Goal: Information Seeking & Learning: Learn about a topic

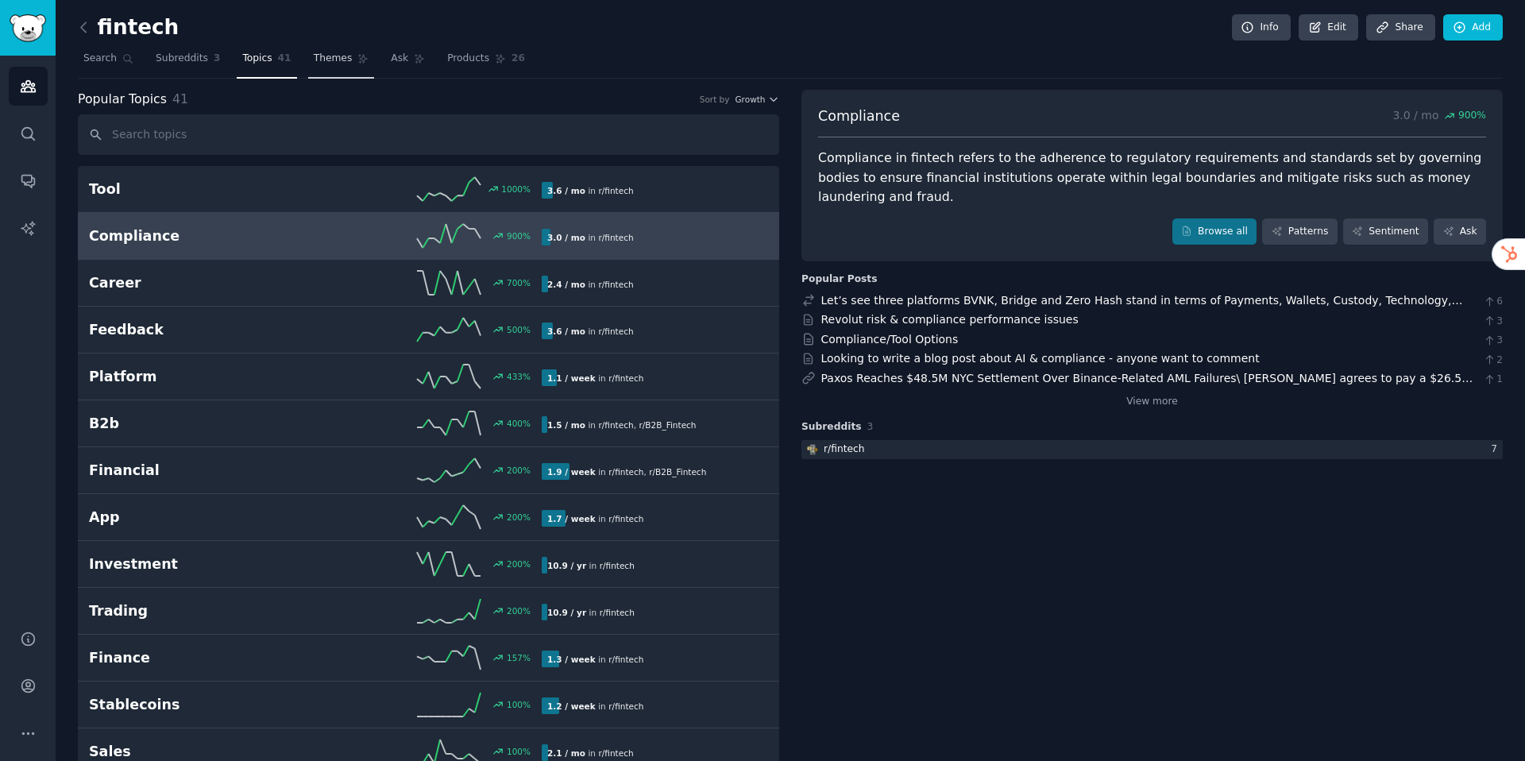
click at [347, 64] on span "Themes" at bounding box center [333, 59] width 39 height 14
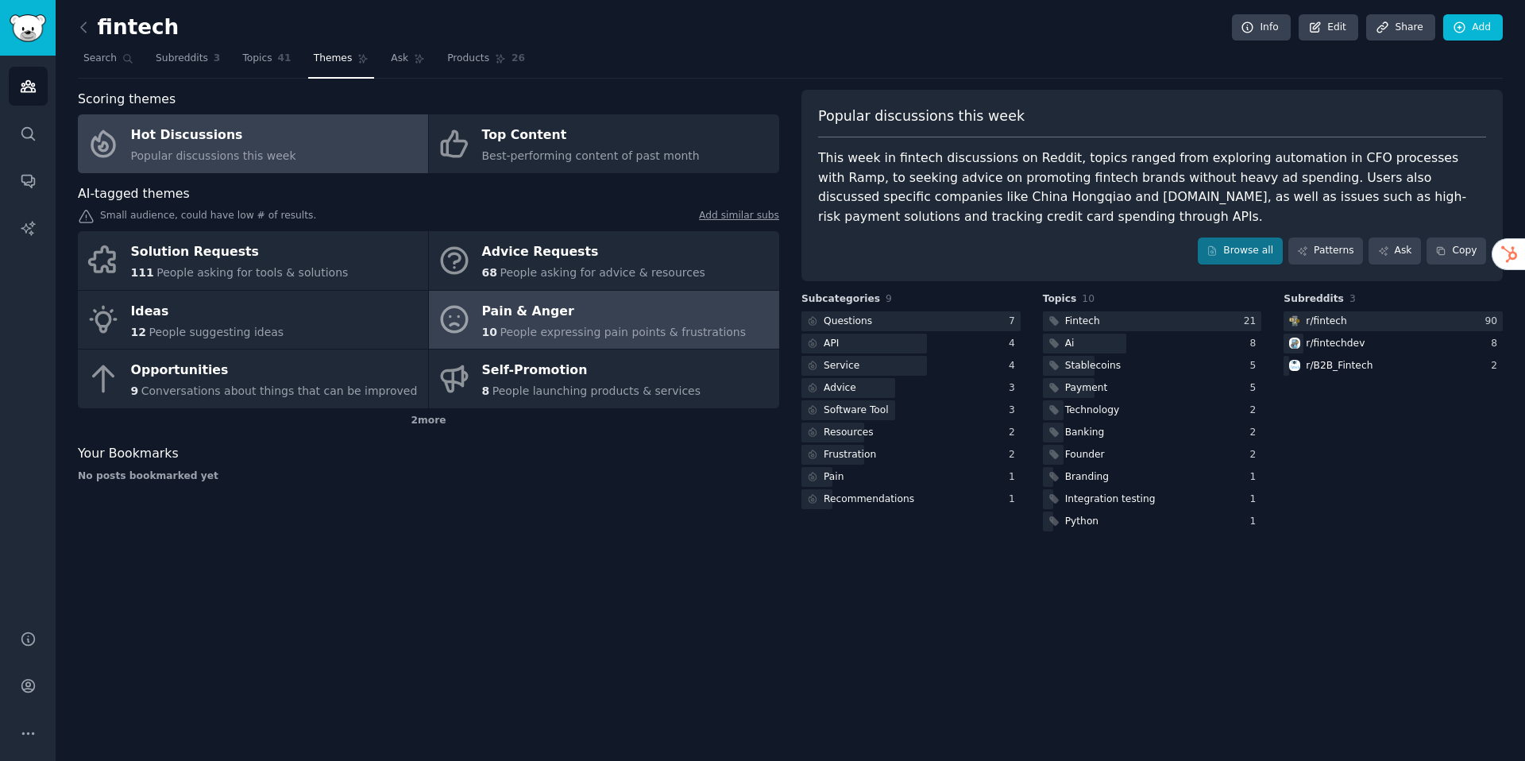
click at [543, 315] on div "Pain & Anger" at bounding box center [614, 311] width 265 height 25
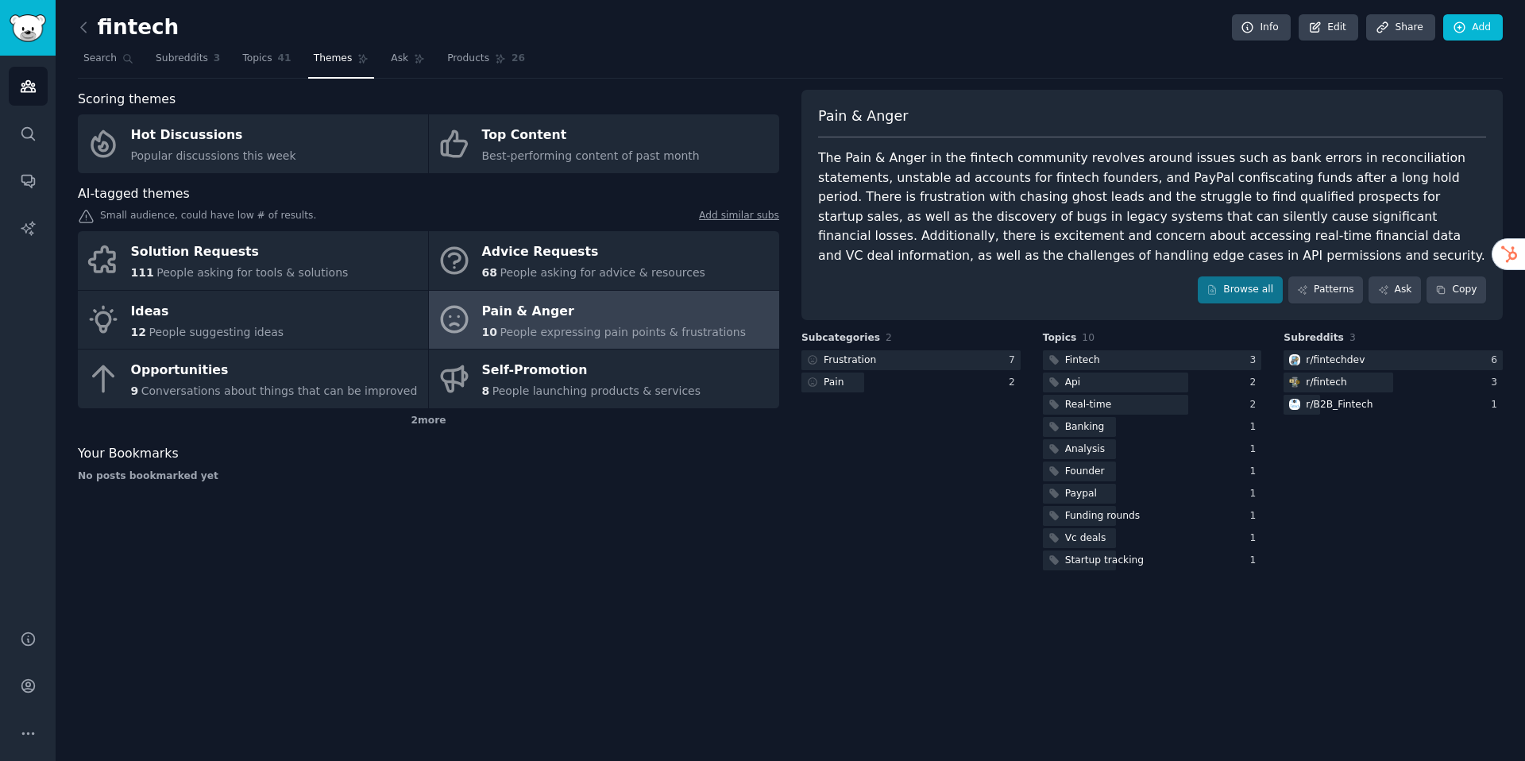
drag, startPoint x: 1241, startPoint y: 160, endPoint x: 1514, endPoint y: 160, distance: 273.3
click at [1514, 160] on div "fintech Info Edit Share Add Search Subreddits 3 Topics 41 Themes Ask Products 2…" at bounding box center [791, 380] width 1470 height 761
drag, startPoint x: 871, startPoint y: 177, endPoint x: 1065, endPoint y: 176, distance: 194.6
click at [1065, 176] on div "The Pain & Anger in the fintech community revolves around issues such as bank e…" at bounding box center [1152, 207] width 668 height 117
drag, startPoint x: 960, startPoint y: 238, endPoint x: 1243, endPoint y: 238, distance: 282.8
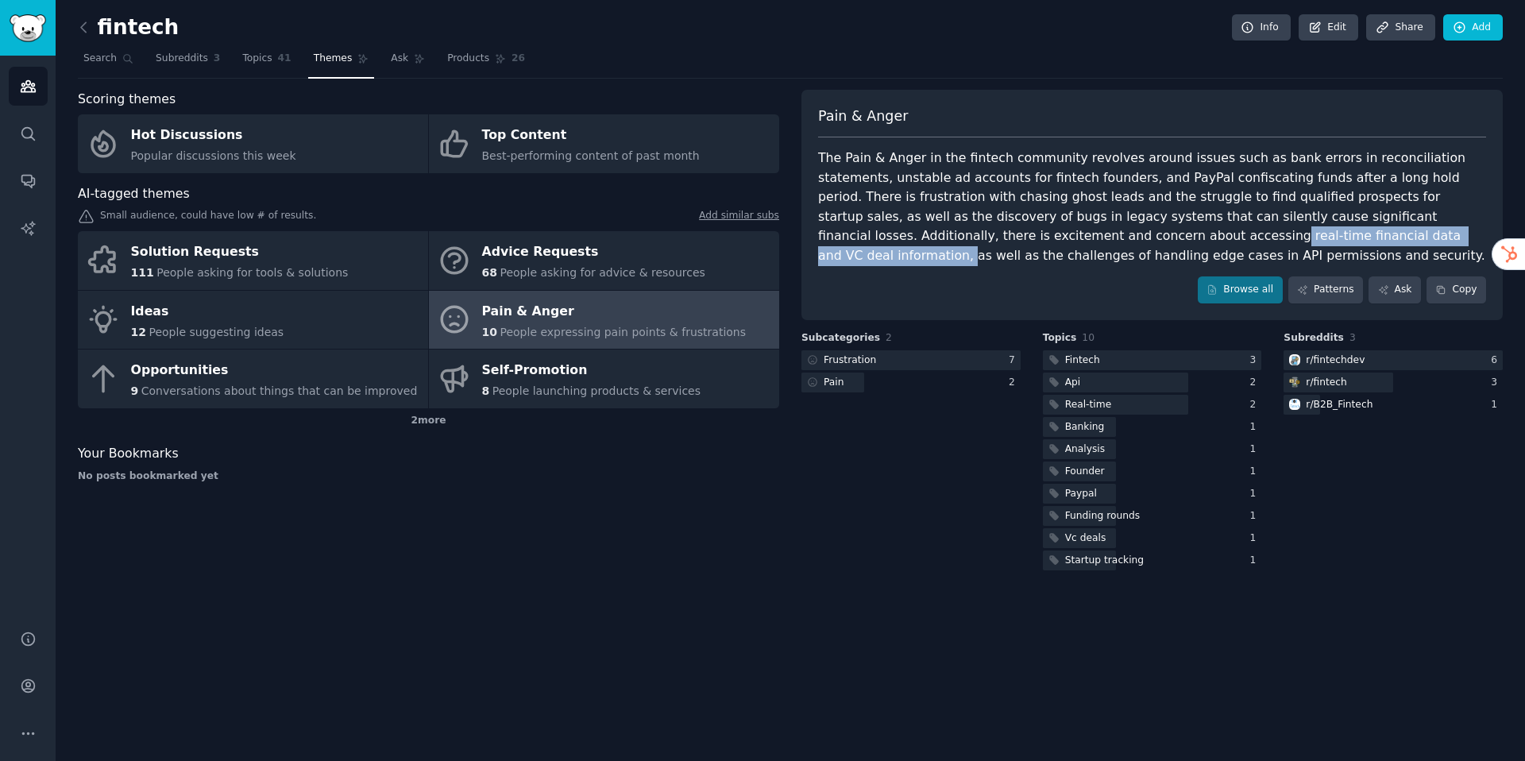
click at [1243, 238] on div "The Pain & Anger in the fintech community revolves around issues such as bank e…" at bounding box center [1152, 207] width 668 height 117
click at [1234, 292] on link "Browse all" at bounding box center [1240, 289] width 85 height 27
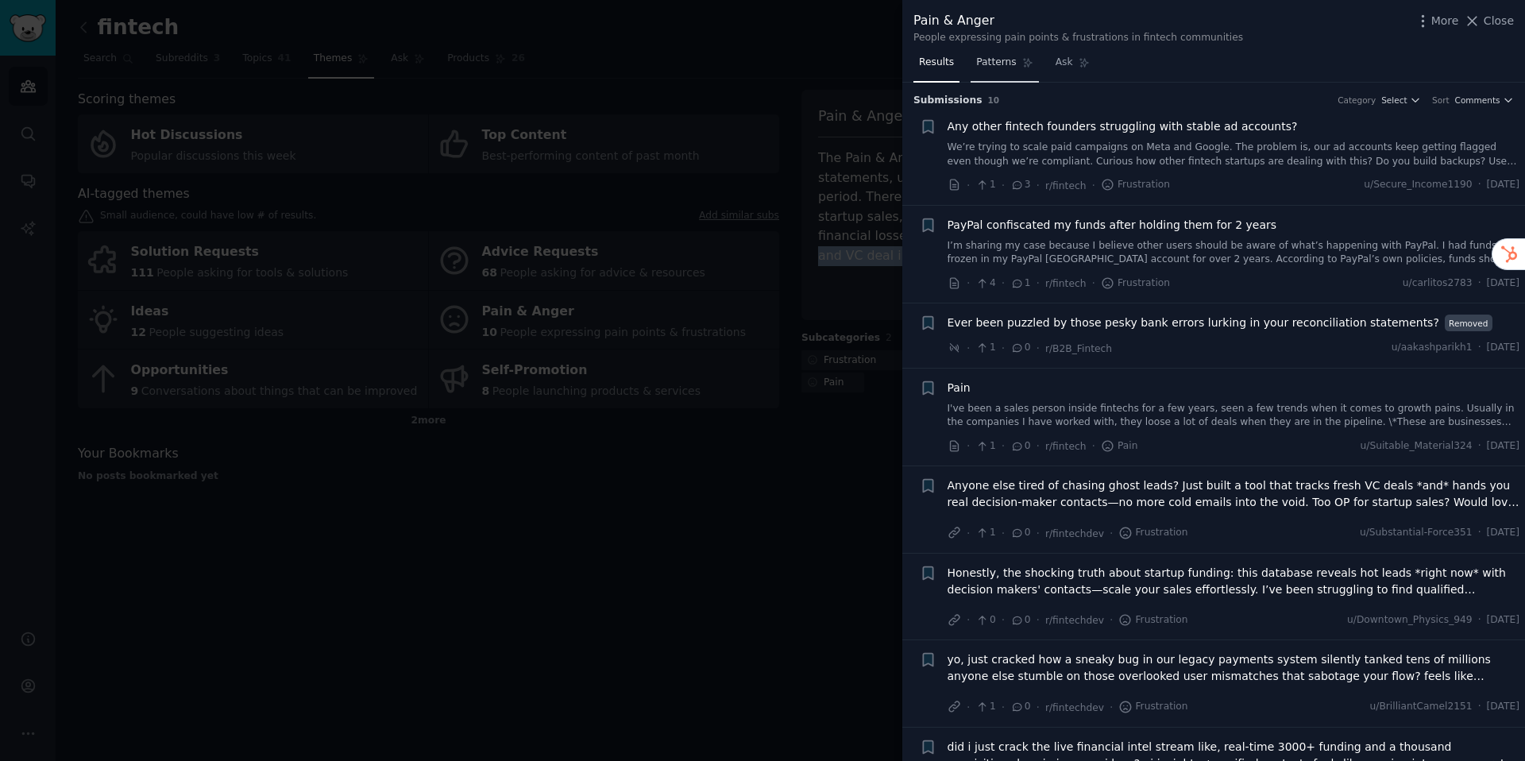
click at [1000, 69] on link "Patterns" at bounding box center [1005, 66] width 68 height 33
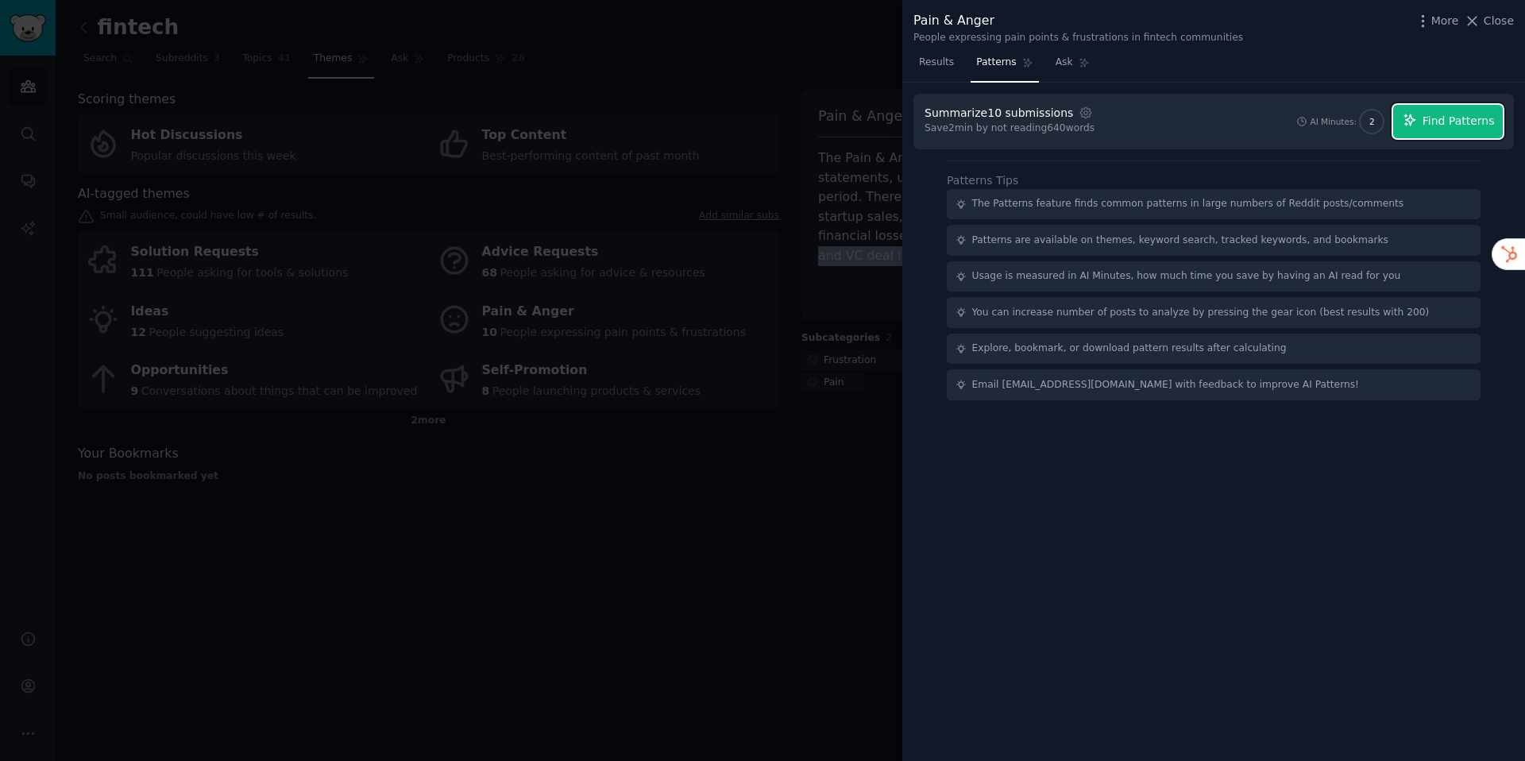
click at [1483, 124] on span "Find Patterns" at bounding box center [1459, 121] width 72 height 17
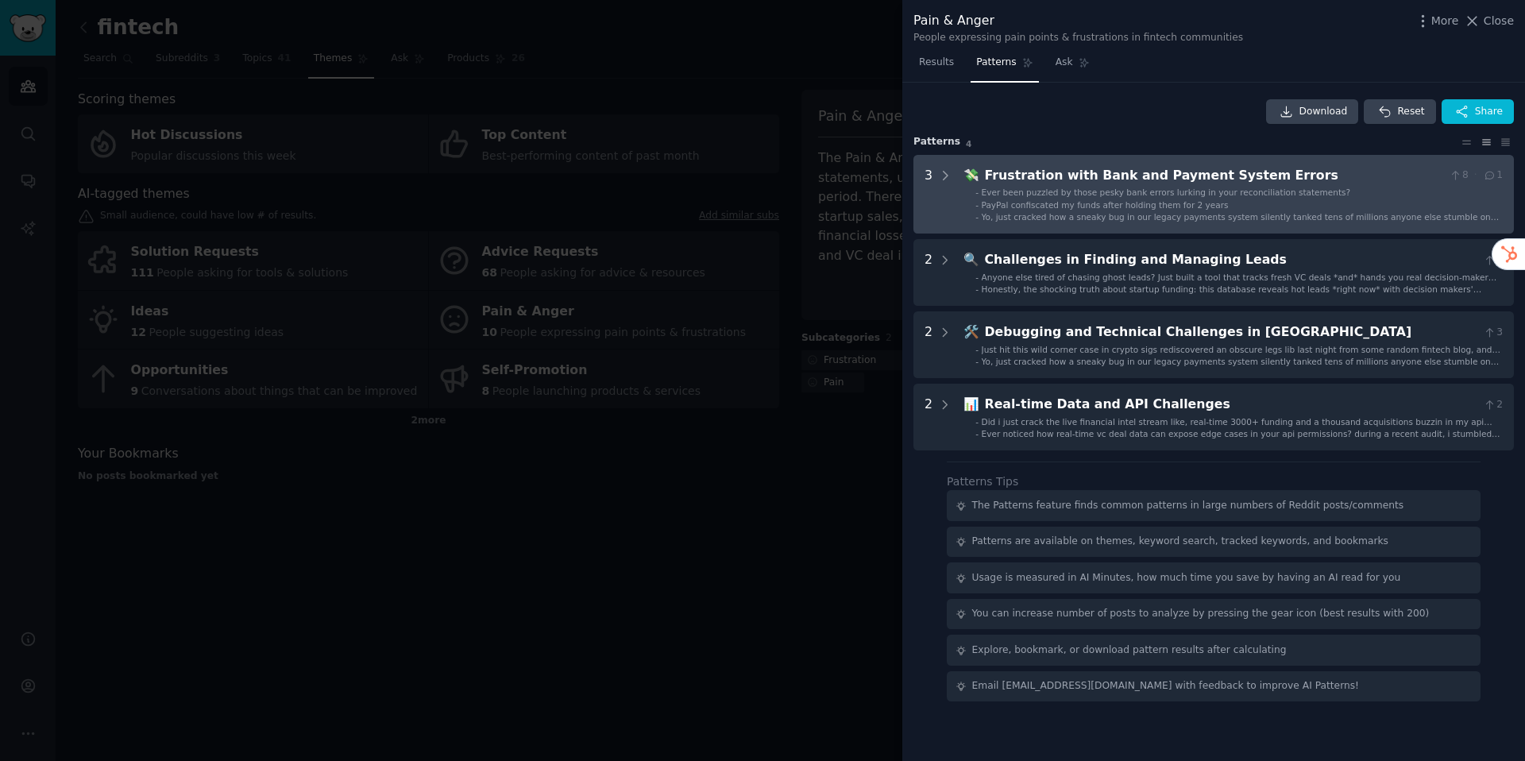
click at [1192, 193] on span "Ever been puzzled by those pesky bank errors lurking in your reconciliation sta…" at bounding box center [1166, 192] width 369 height 10
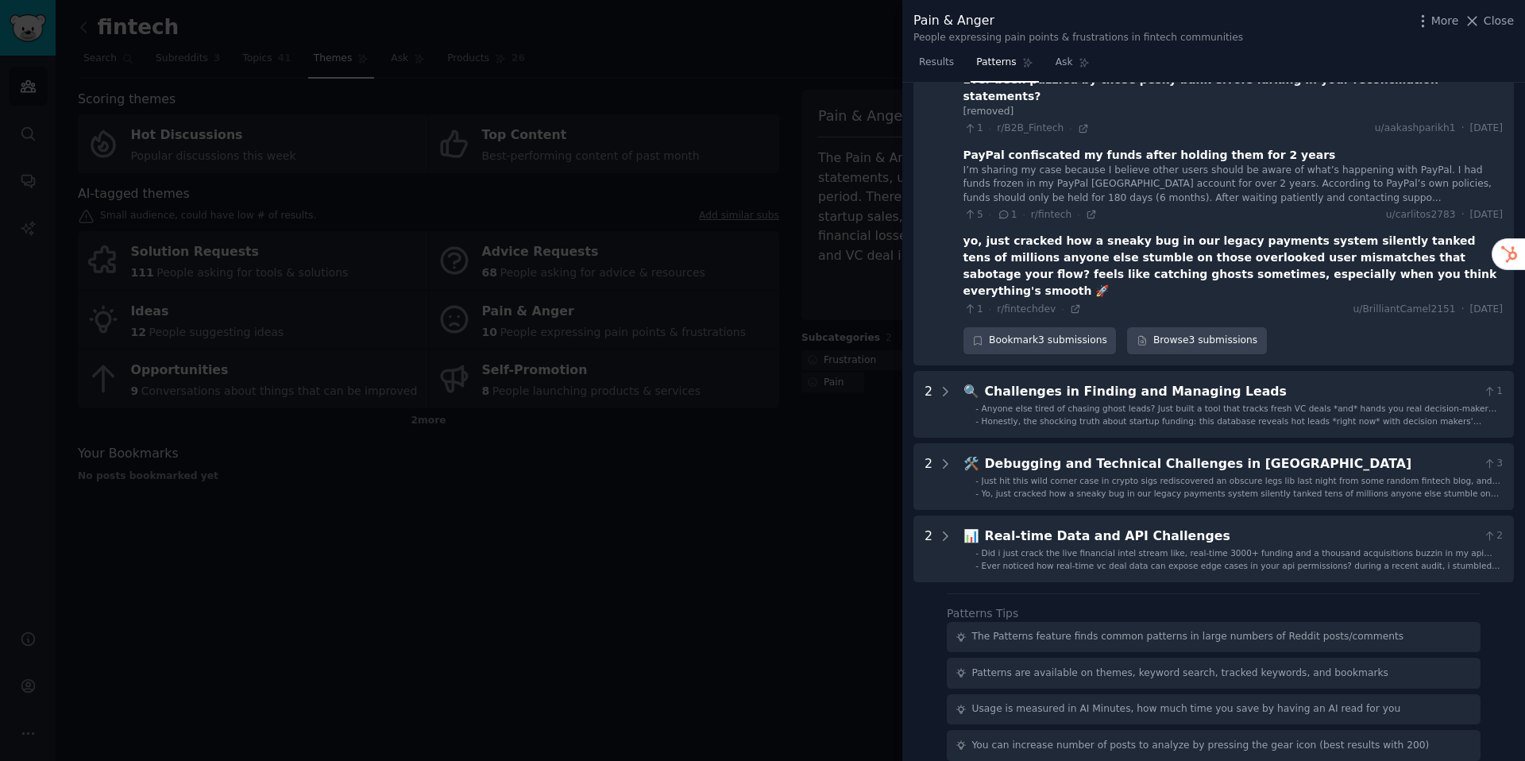
scroll to position [130, 0]
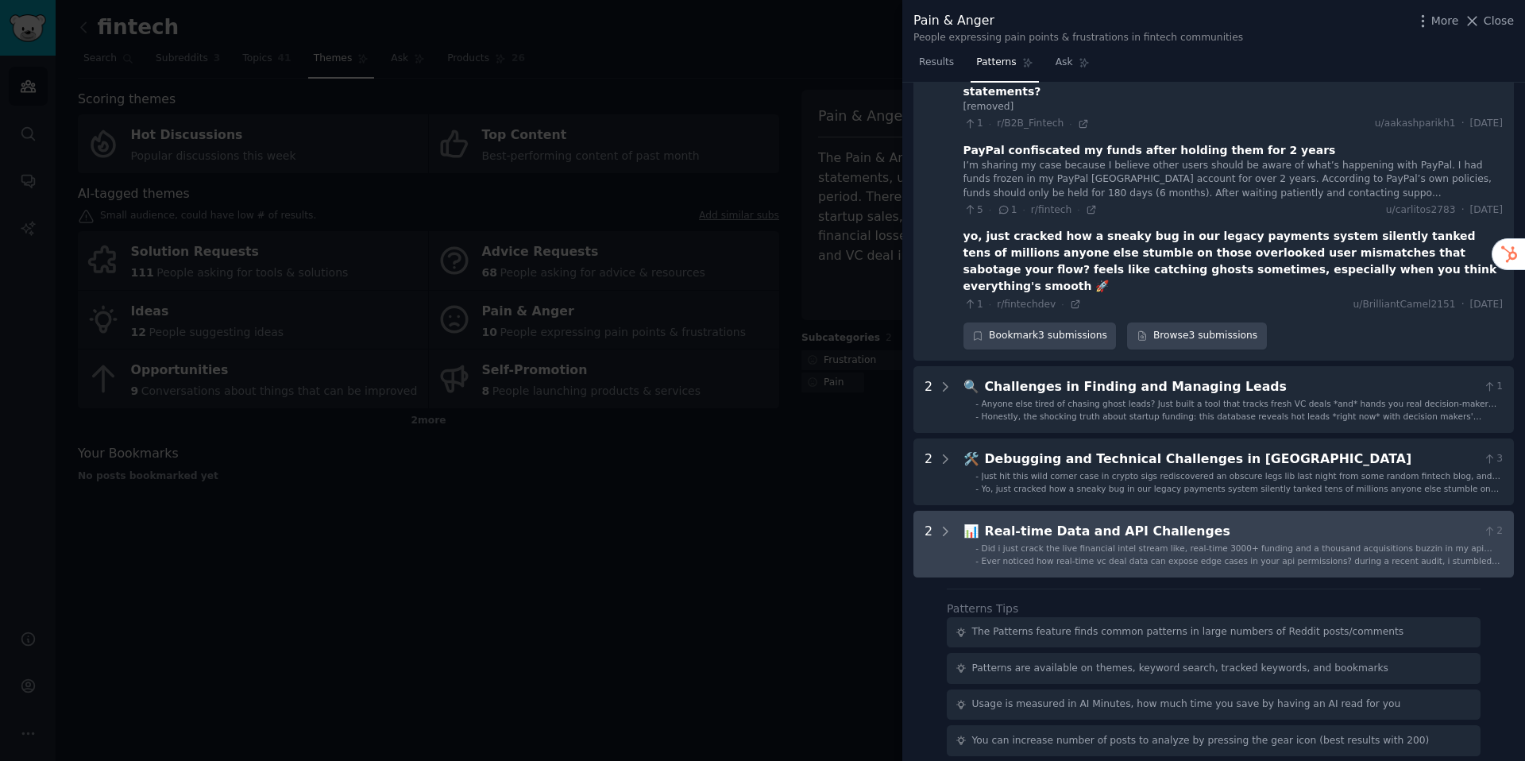
click at [1084, 511] on Challenges "2 📊 Real-time Data and API Challenges 2 - Did i just crack the live financial i…" at bounding box center [1214, 544] width 601 height 67
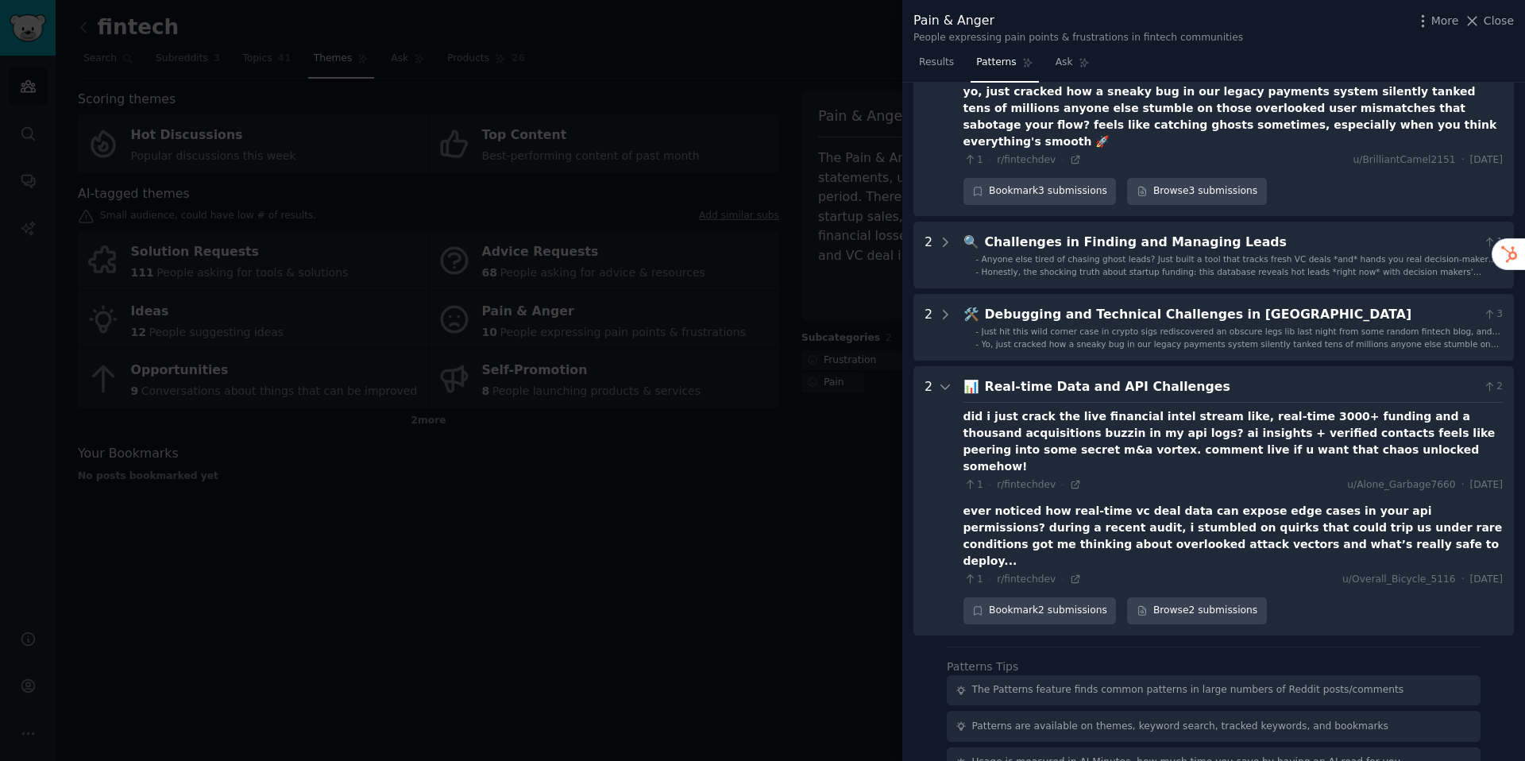
scroll to position [350, 0]
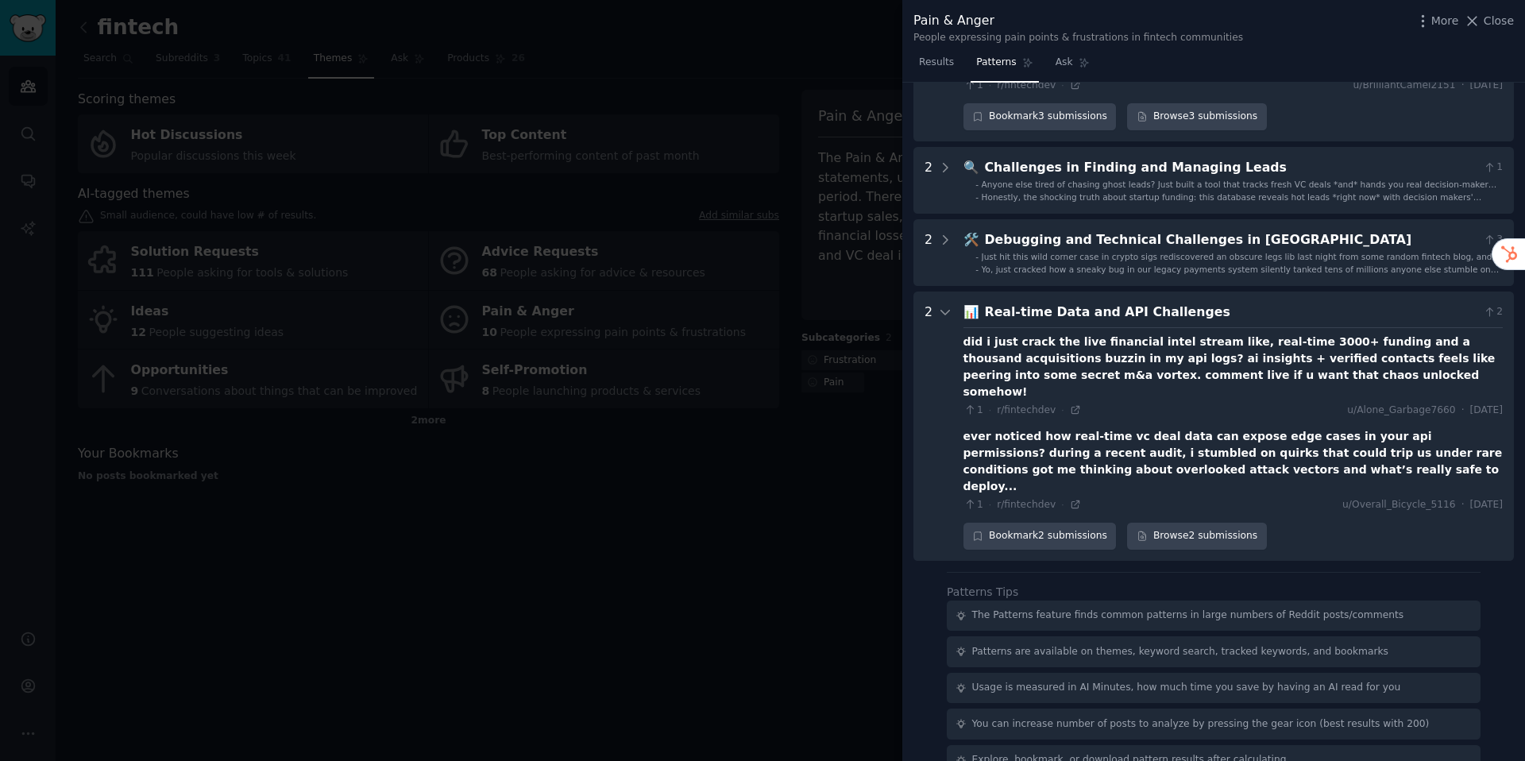
click at [645, 542] on div at bounding box center [762, 380] width 1525 height 761
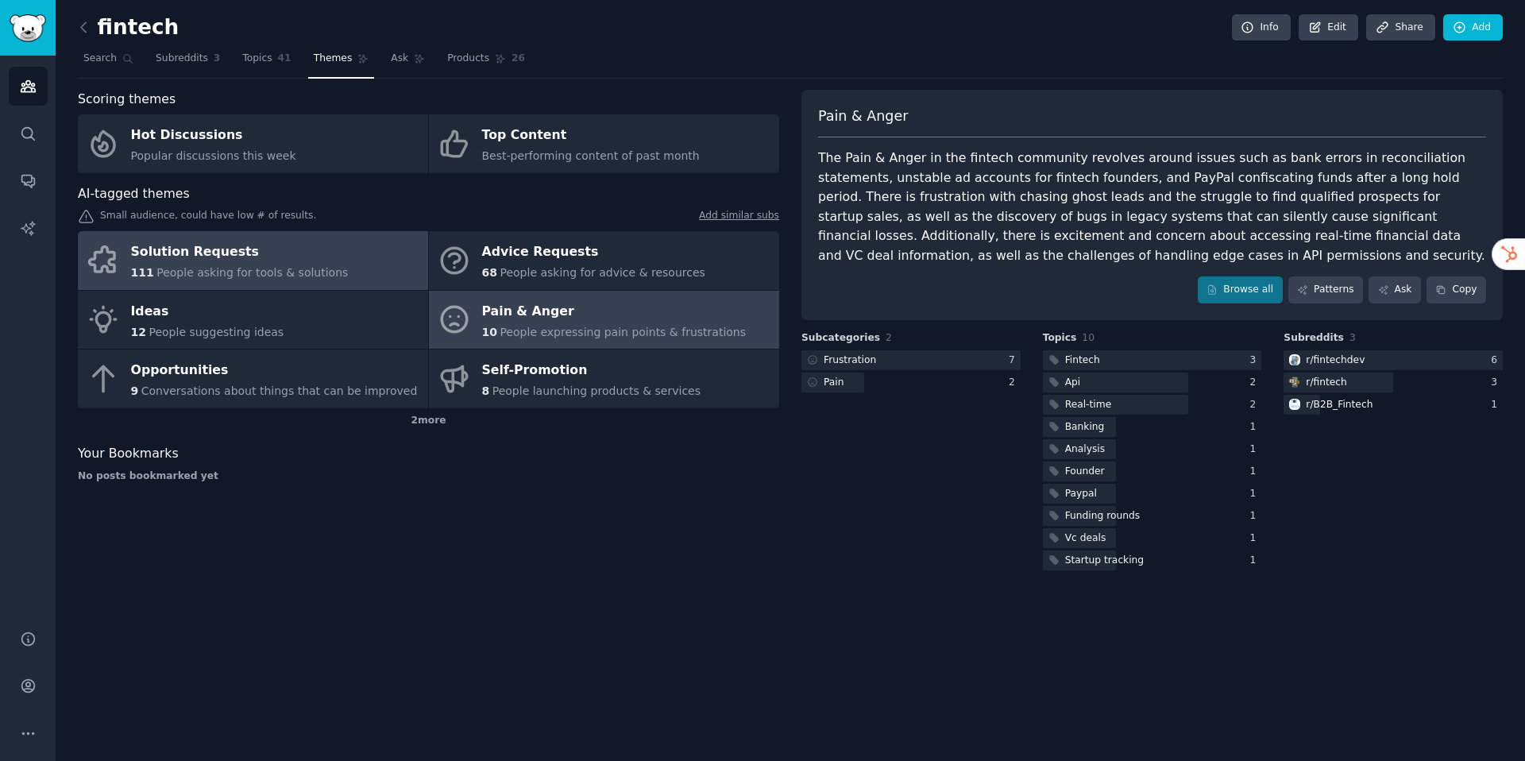
click at [328, 266] on link "Solution Requests 111 People asking for tools & solutions" at bounding box center [253, 260] width 350 height 59
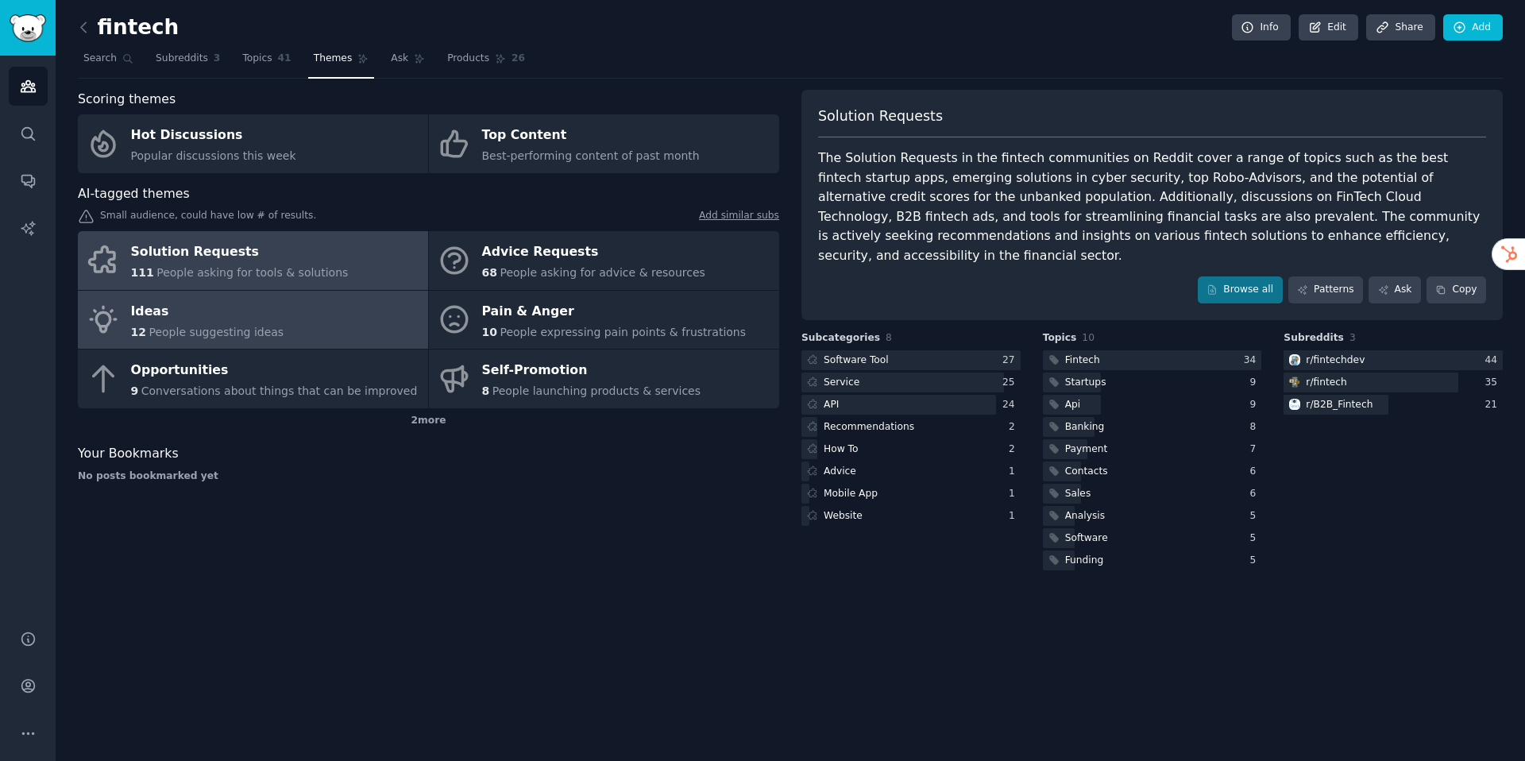
click at [292, 309] on link "Ideas 12 People suggesting ideas" at bounding box center [253, 320] width 350 height 59
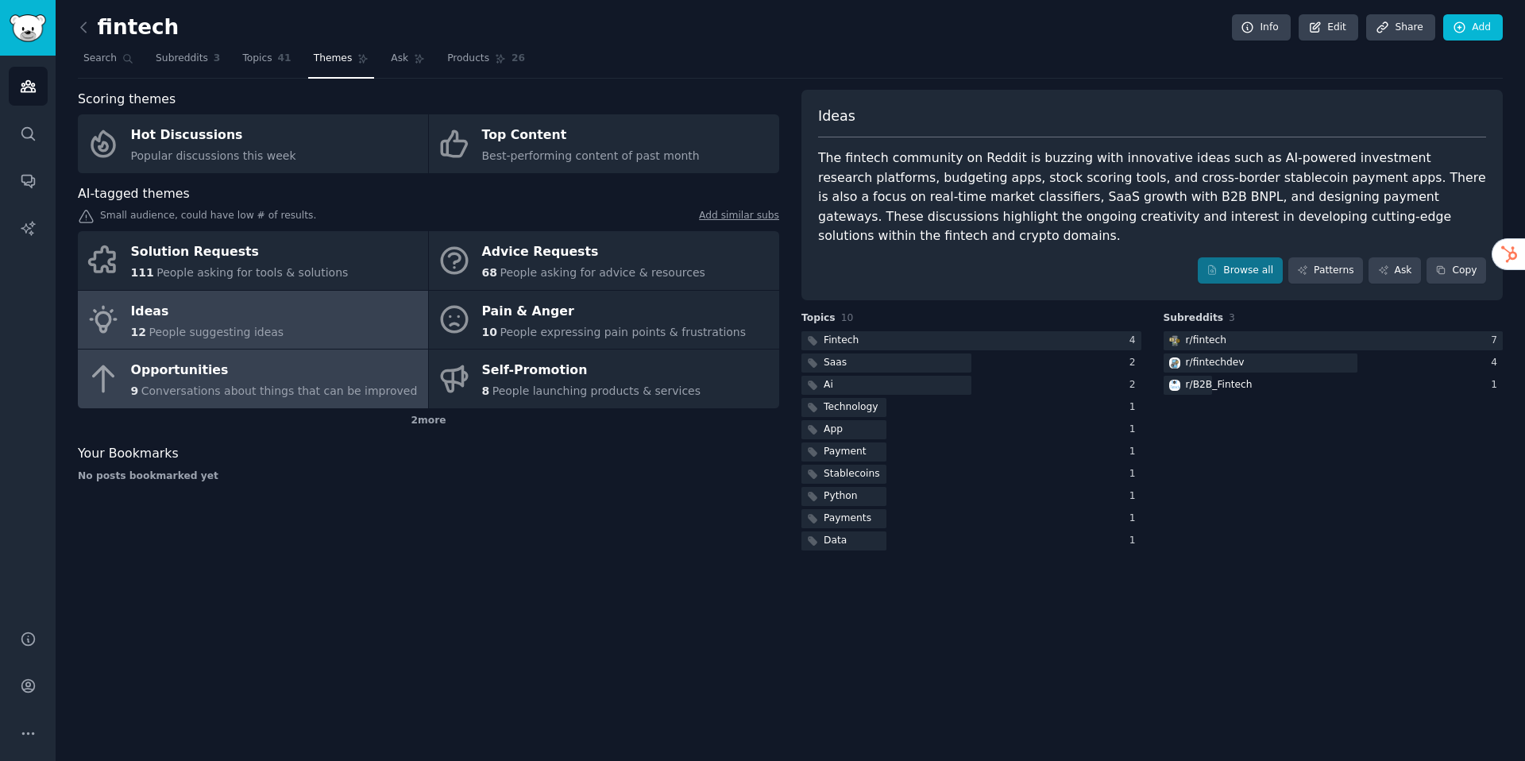
click at [316, 374] on div "Opportunities" at bounding box center [274, 370] width 287 height 25
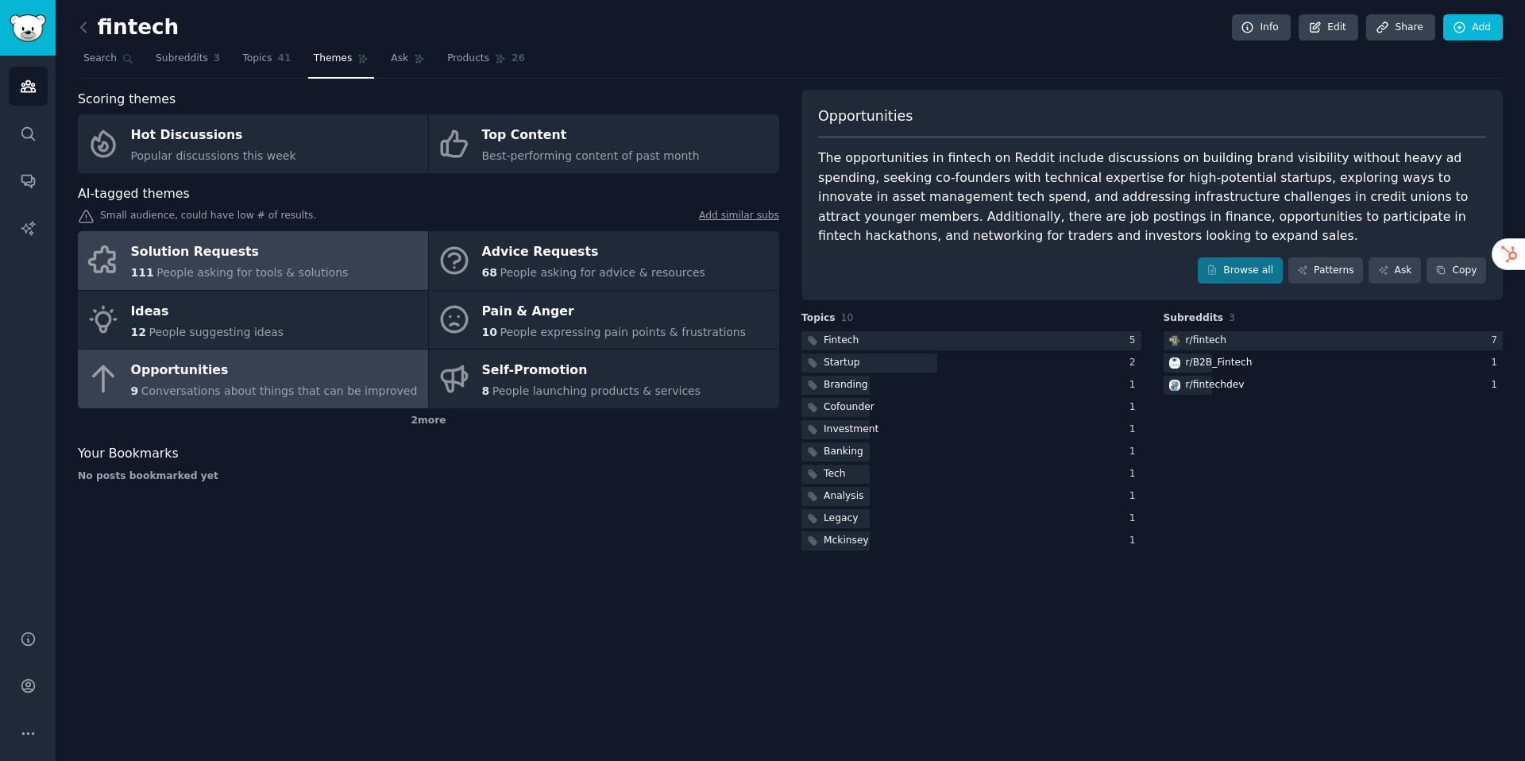
click at [344, 260] on link "Solution Requests 111 People asking for tools & solutions" at bounding box center [253, 260] width 350 height 59
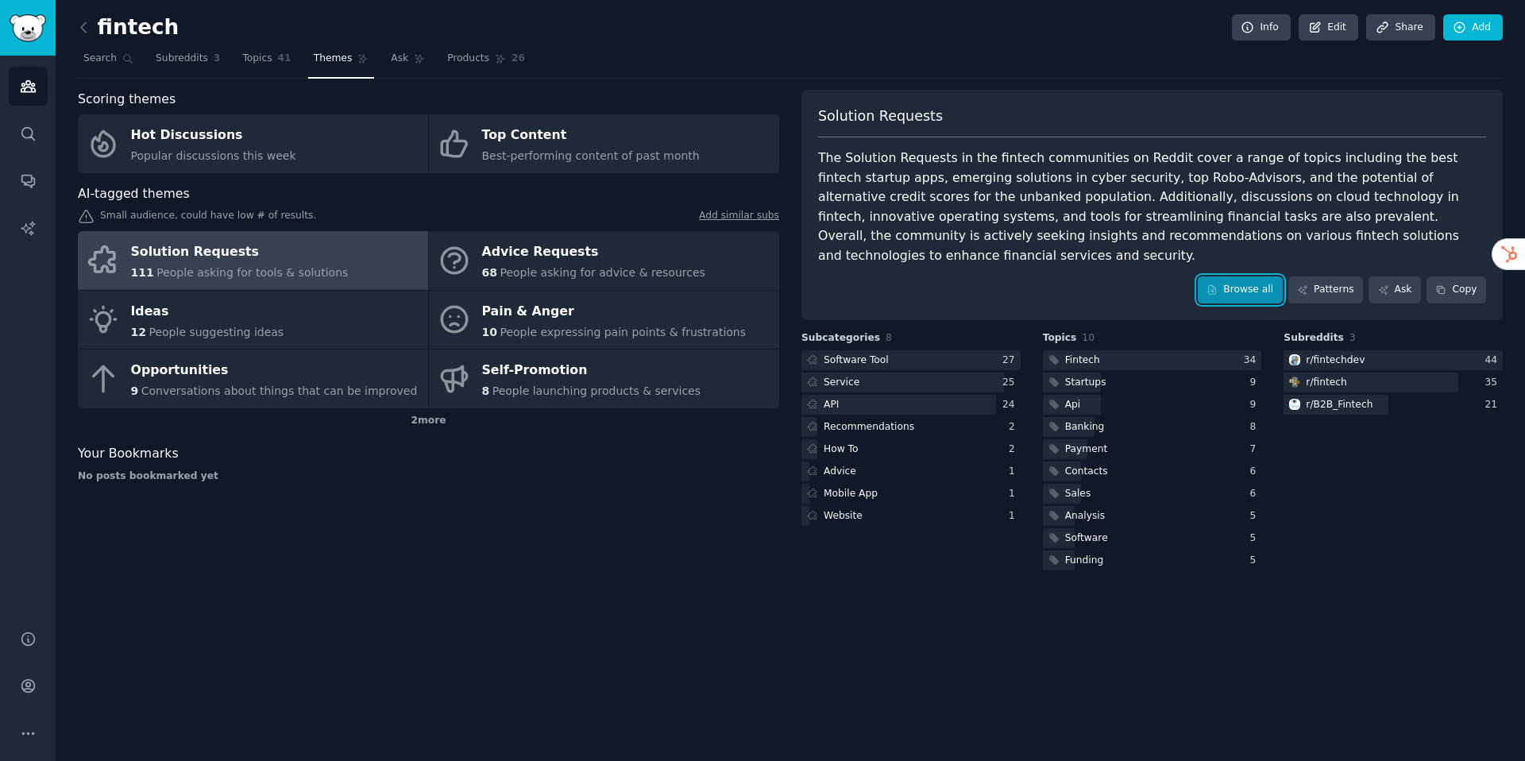
click at [1258, 276] on link "Browse all" at bounding box center [1240, 289] width 85 height 27
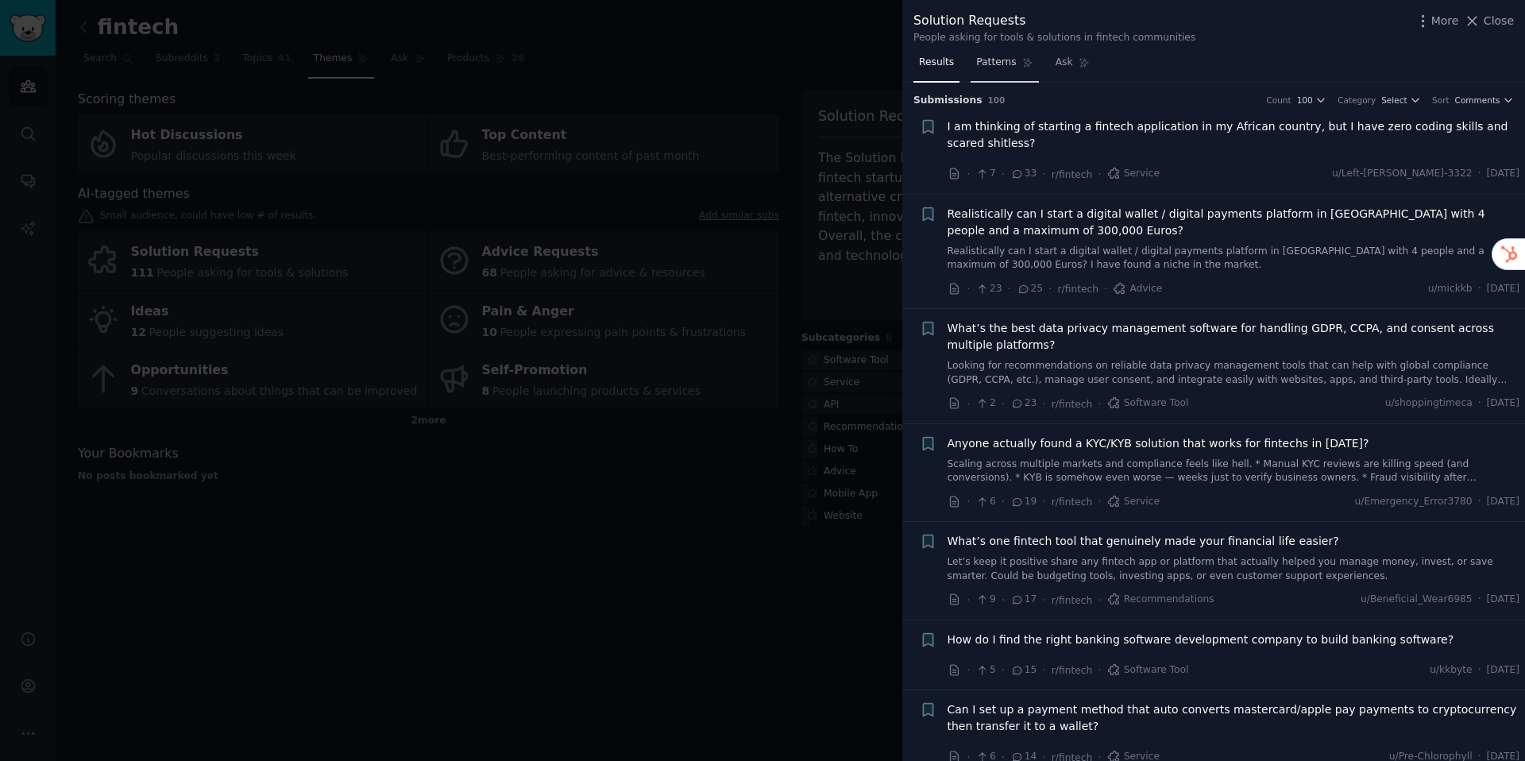
click at [1004, 62] on span "Patterns" at bounding box center [996, 63] width 40 height 14
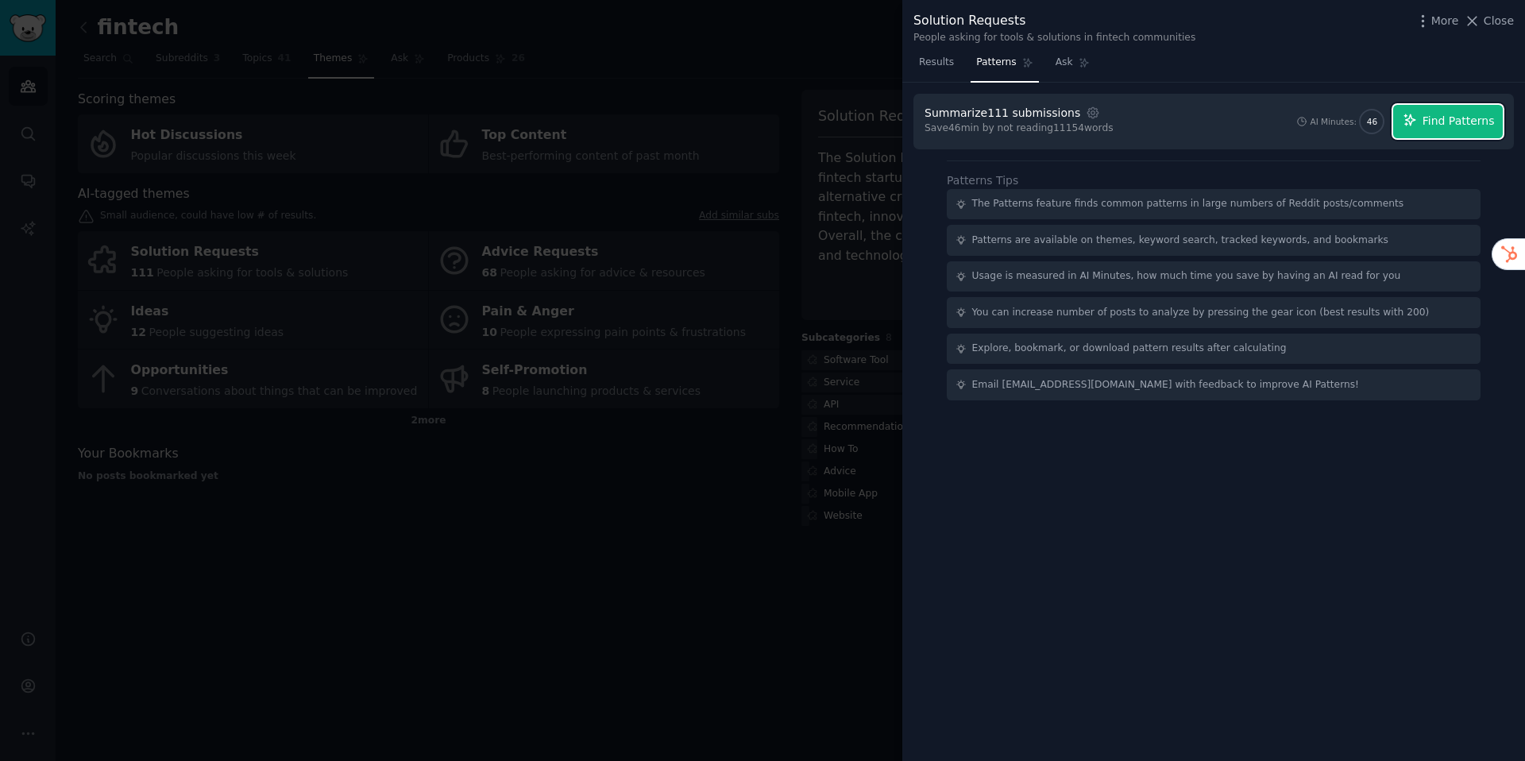
click at [1445, 118] on span "Find Patterns" at bounding box center [1459, 121] width 72 height 17
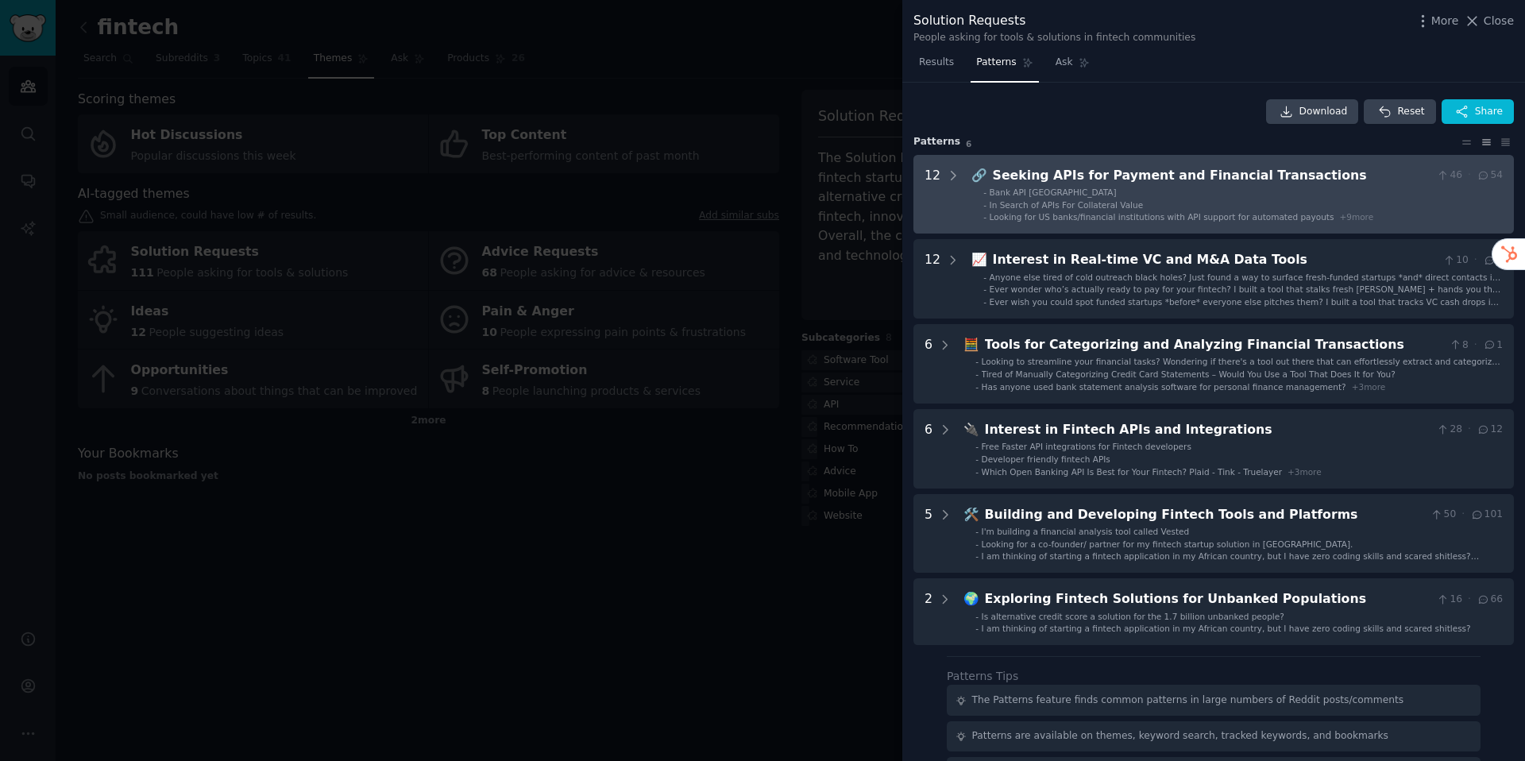
click at [1352, 214] on span "+ 9 more" at bounding box center [1356, 217] width 34 height 10
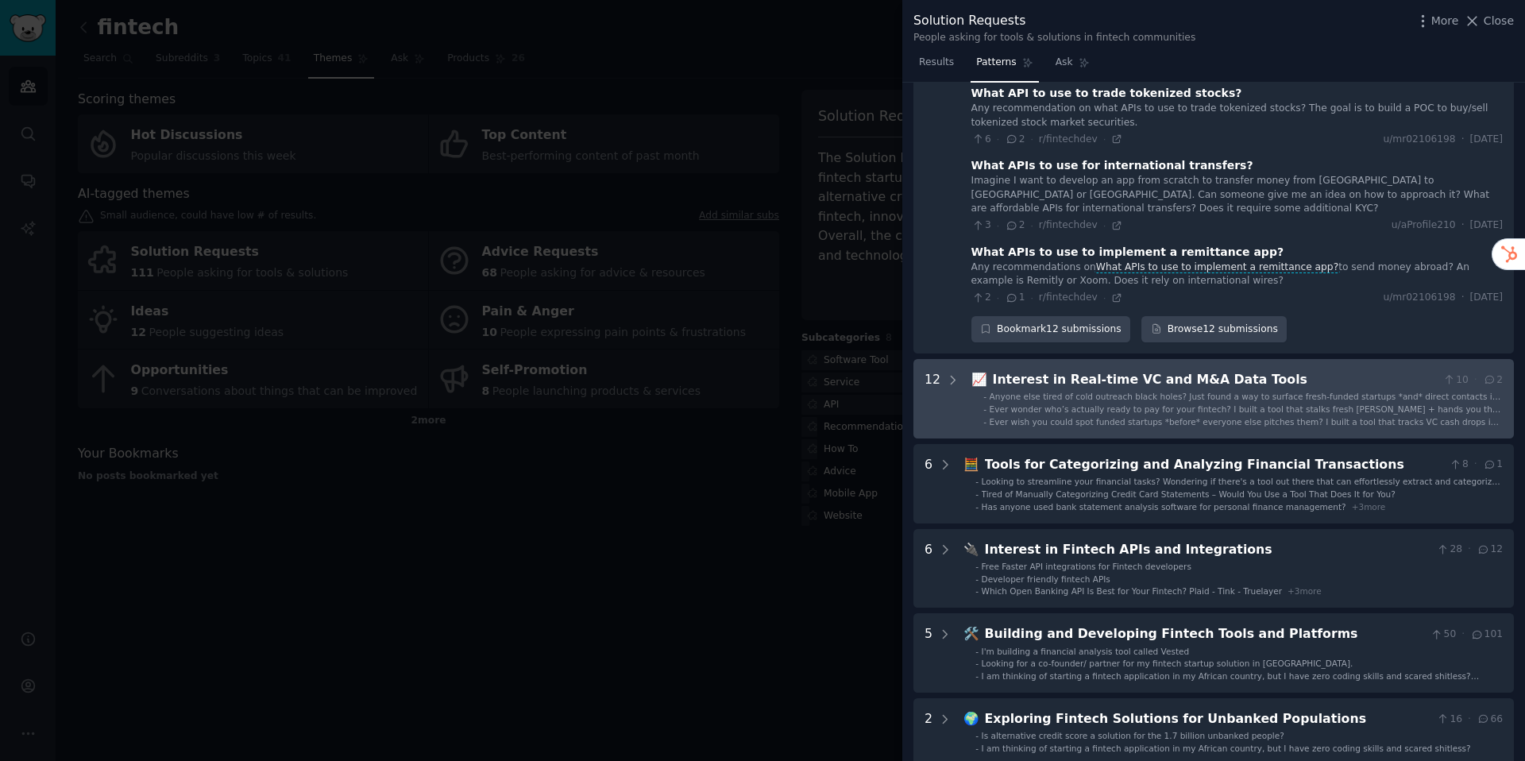
scroll to position [895, 0]
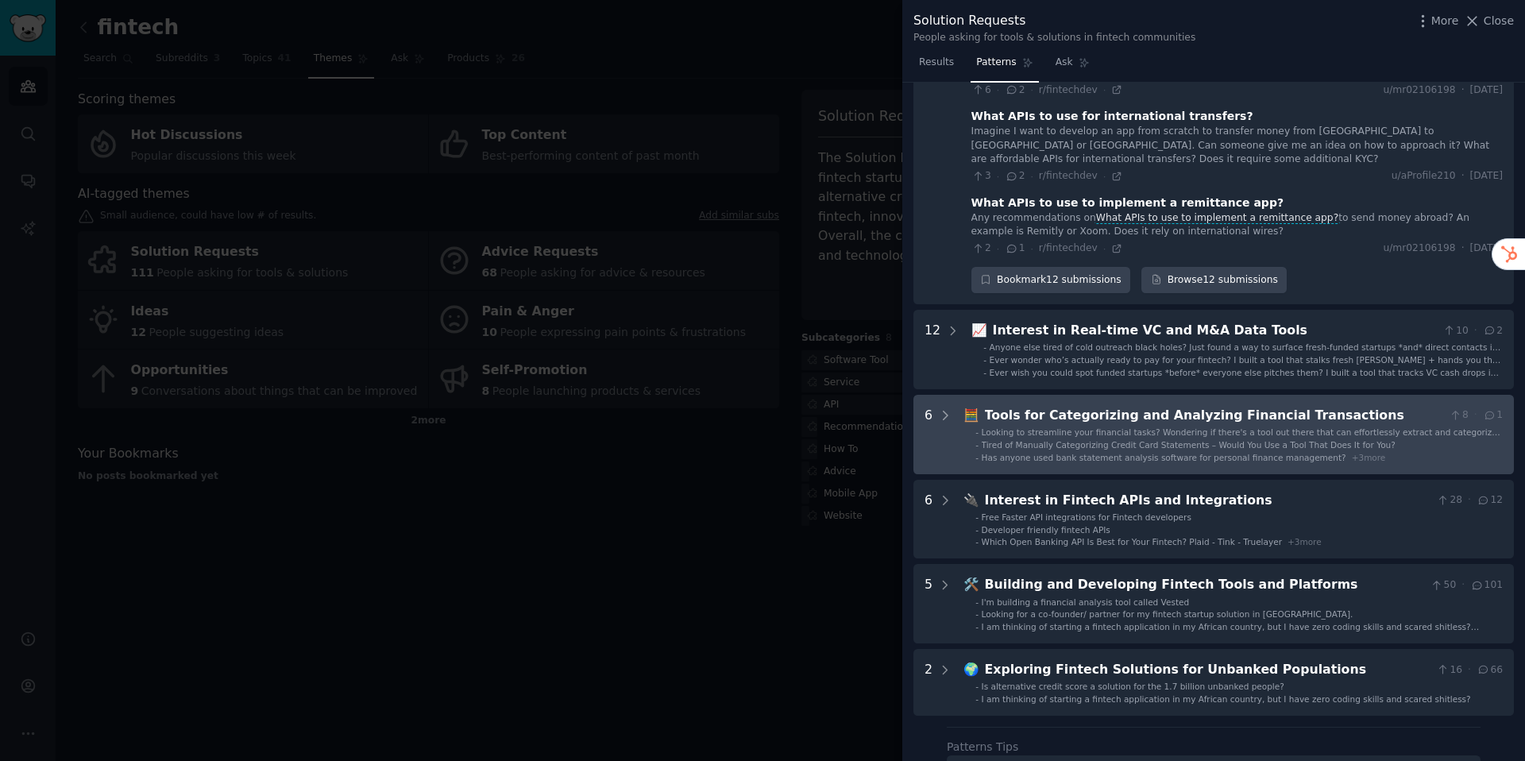
click at [1252, 433] on span "Looking to streamline your financial tasks? Wondering if there's a tool out the…" at bounding box center [1241, 437] width 519 height 21
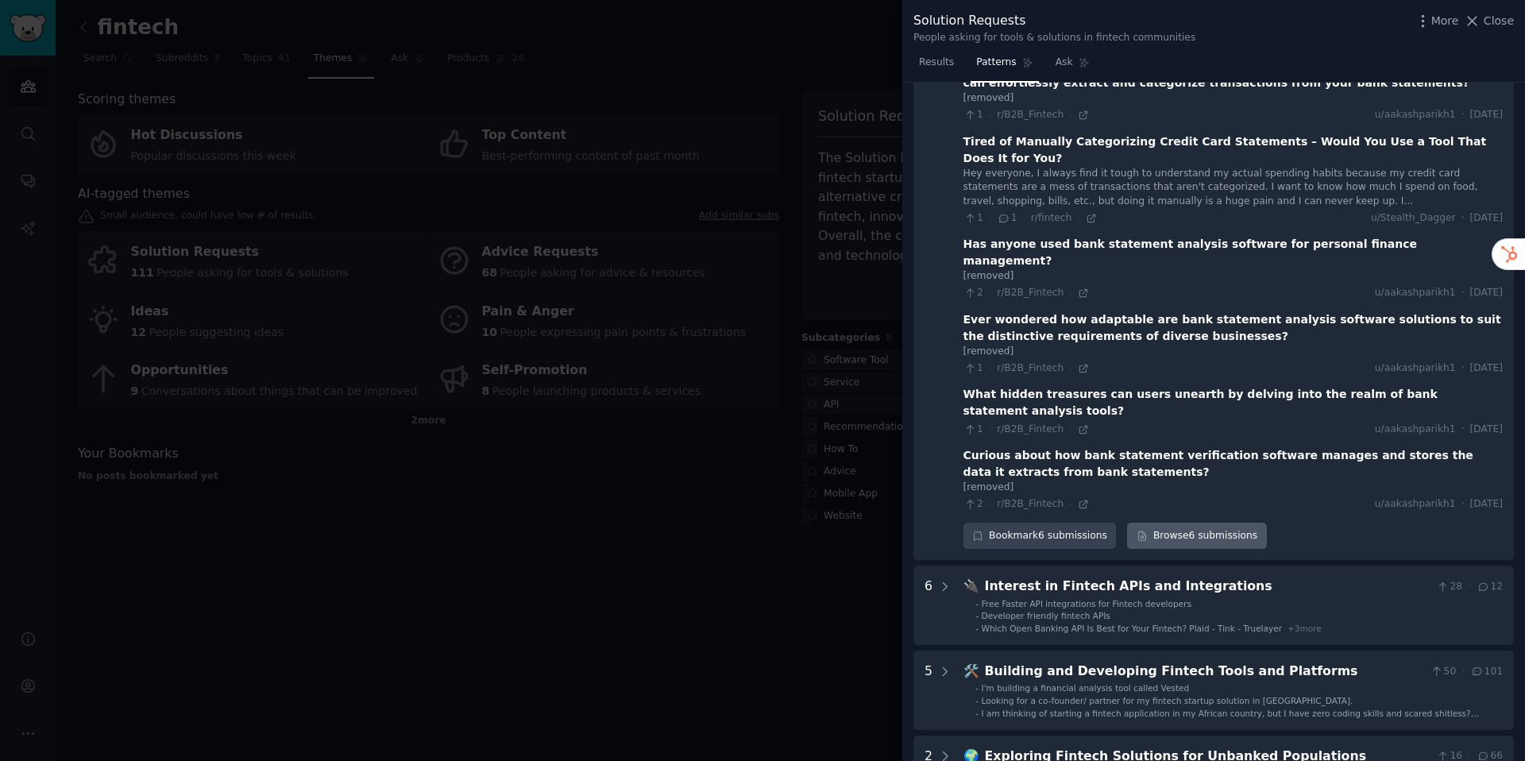
scroll to position [1281, 0]
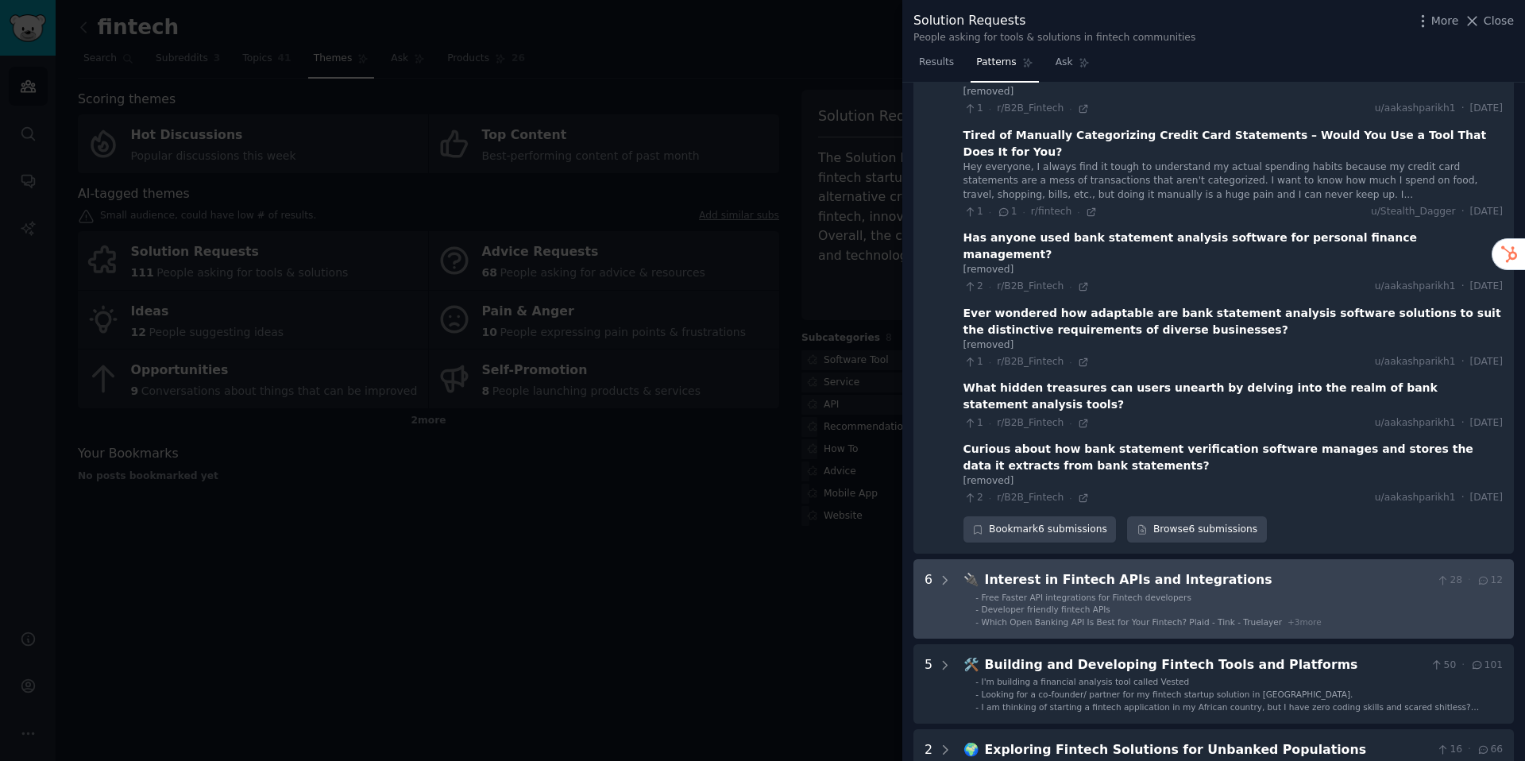
click at [1052, 605] on span "Developer friendly fintech APIs" at bounding box center [1046, 610] width 129 height 10
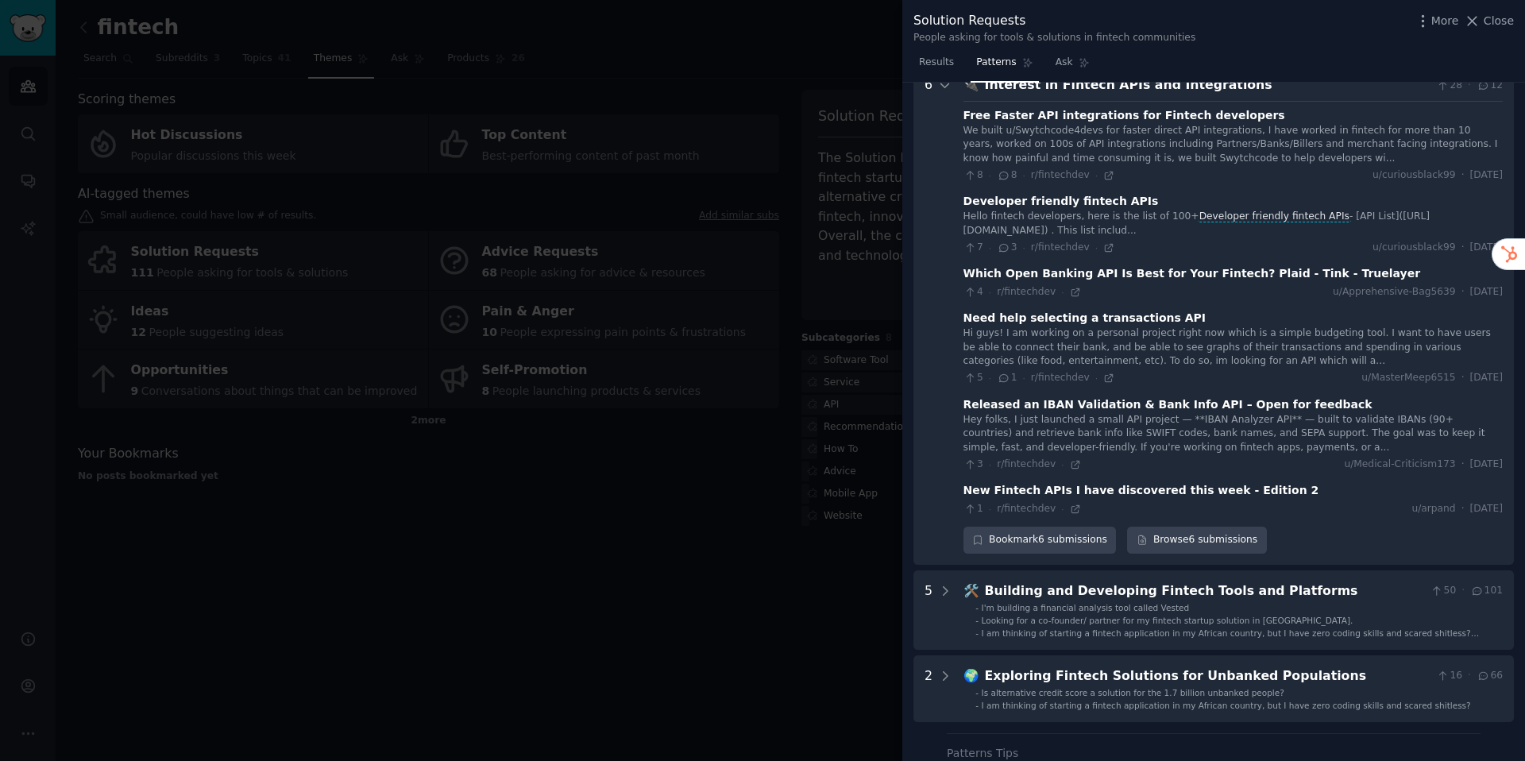
scroll to position [1776, 0]
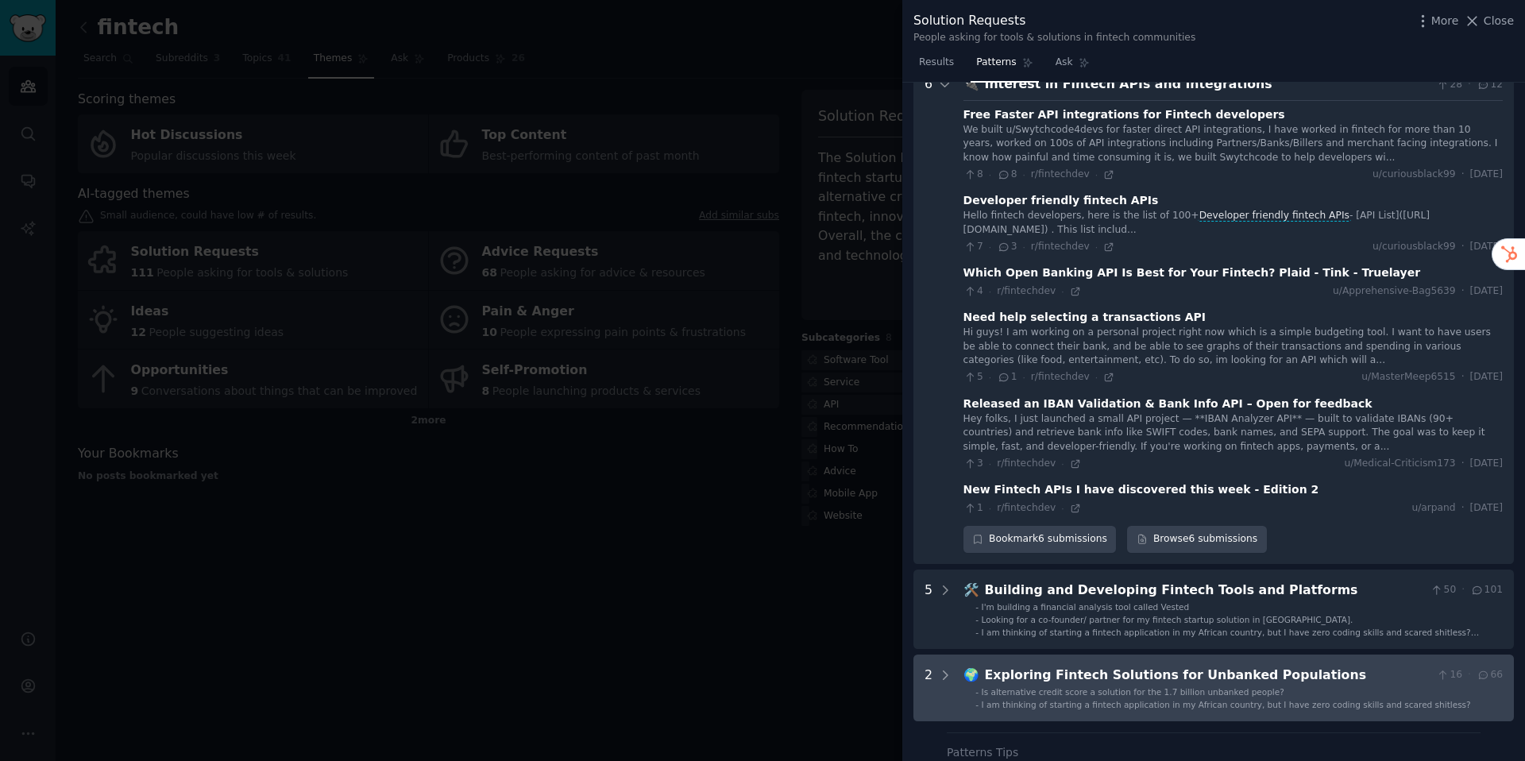
click at [1022, 666] on div "Exploring Fintech Solutions for Unbanked Populations" at bounding box center [1208, 676] width 446 height 20
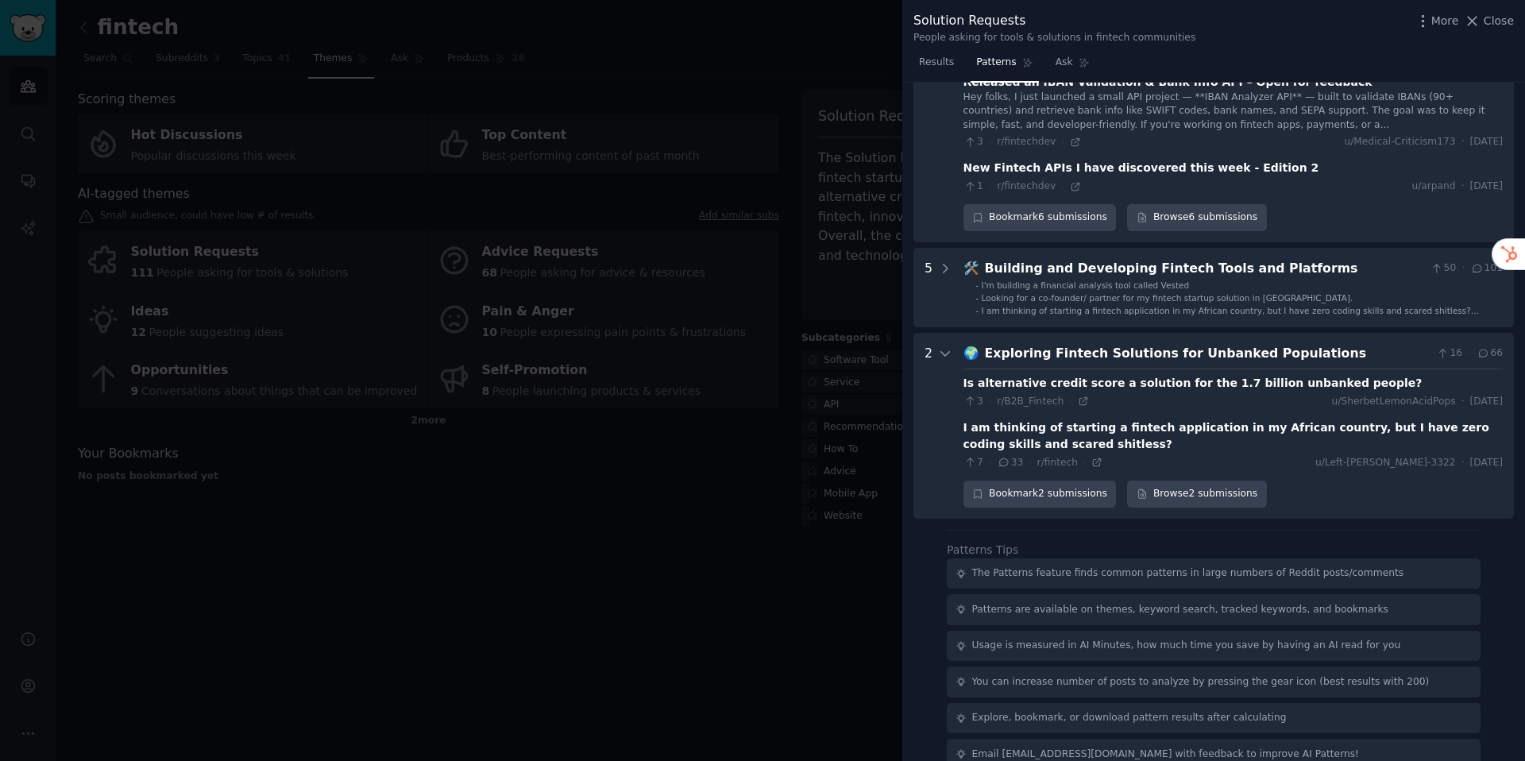
scroll to position [2104, 0]
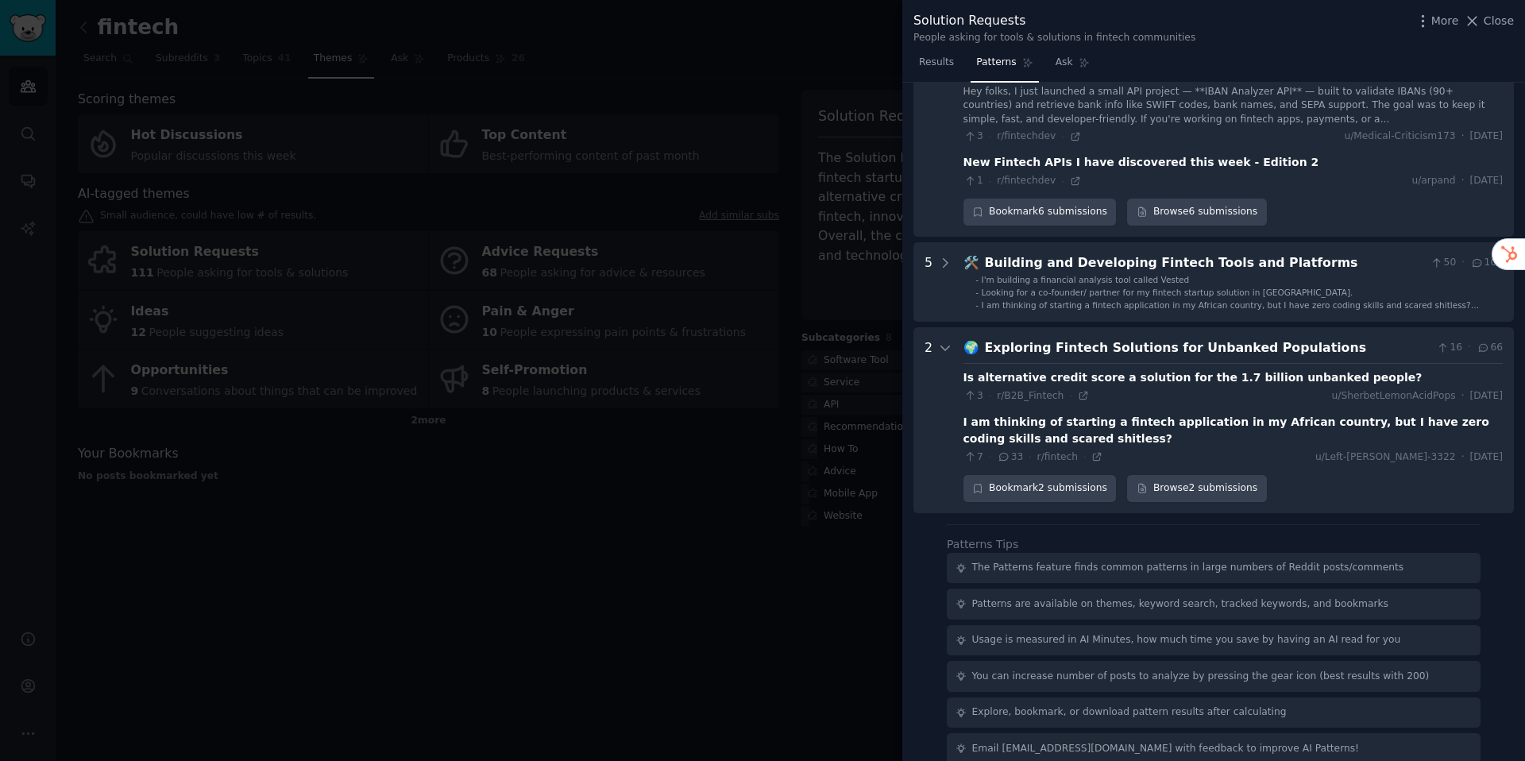
click at [593, 660] on div at bounding box center [762, 380] width 1525 height 761
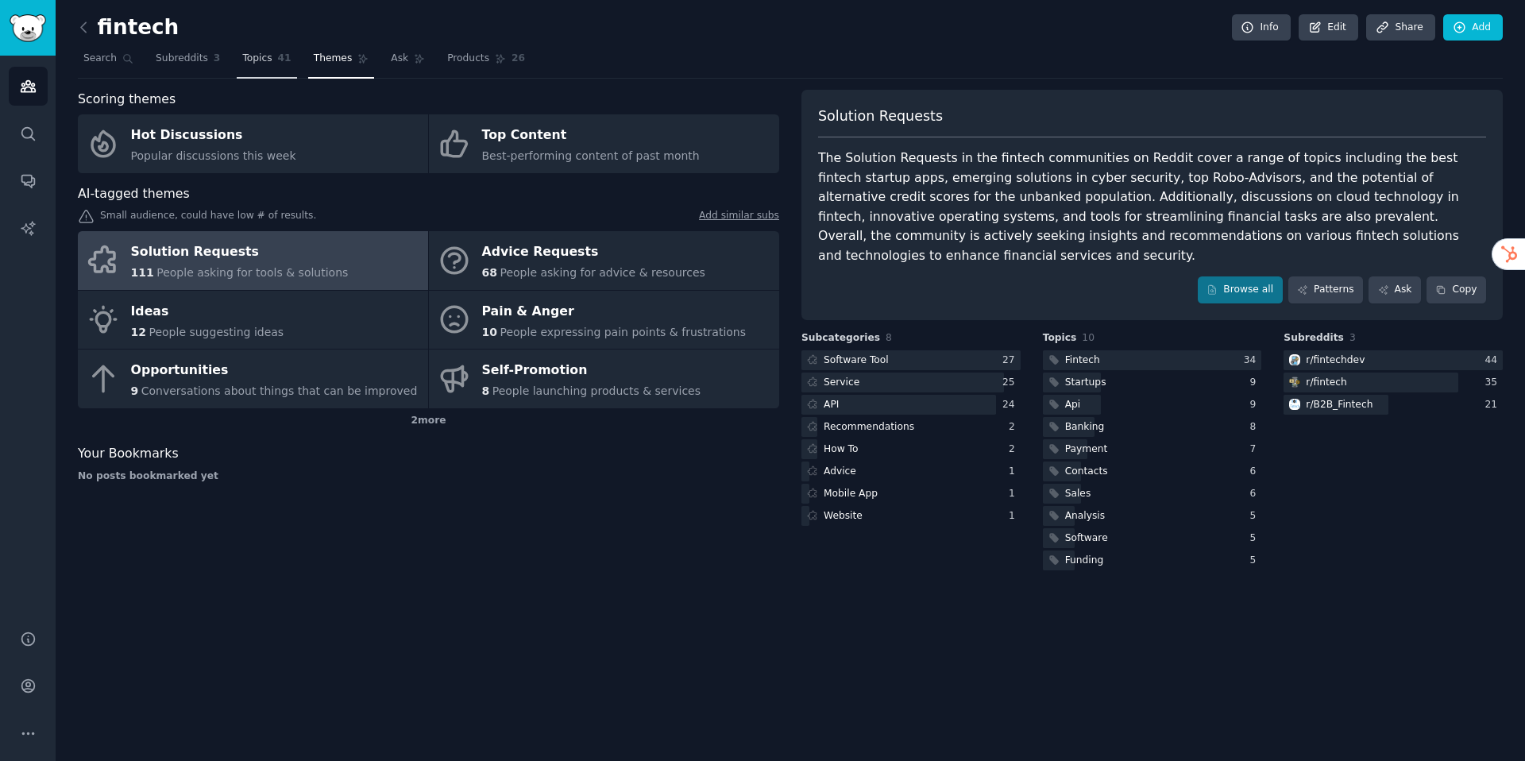
click at [263, 55] on span "Topics" at bounding box center [256, 59] width 29 height 14
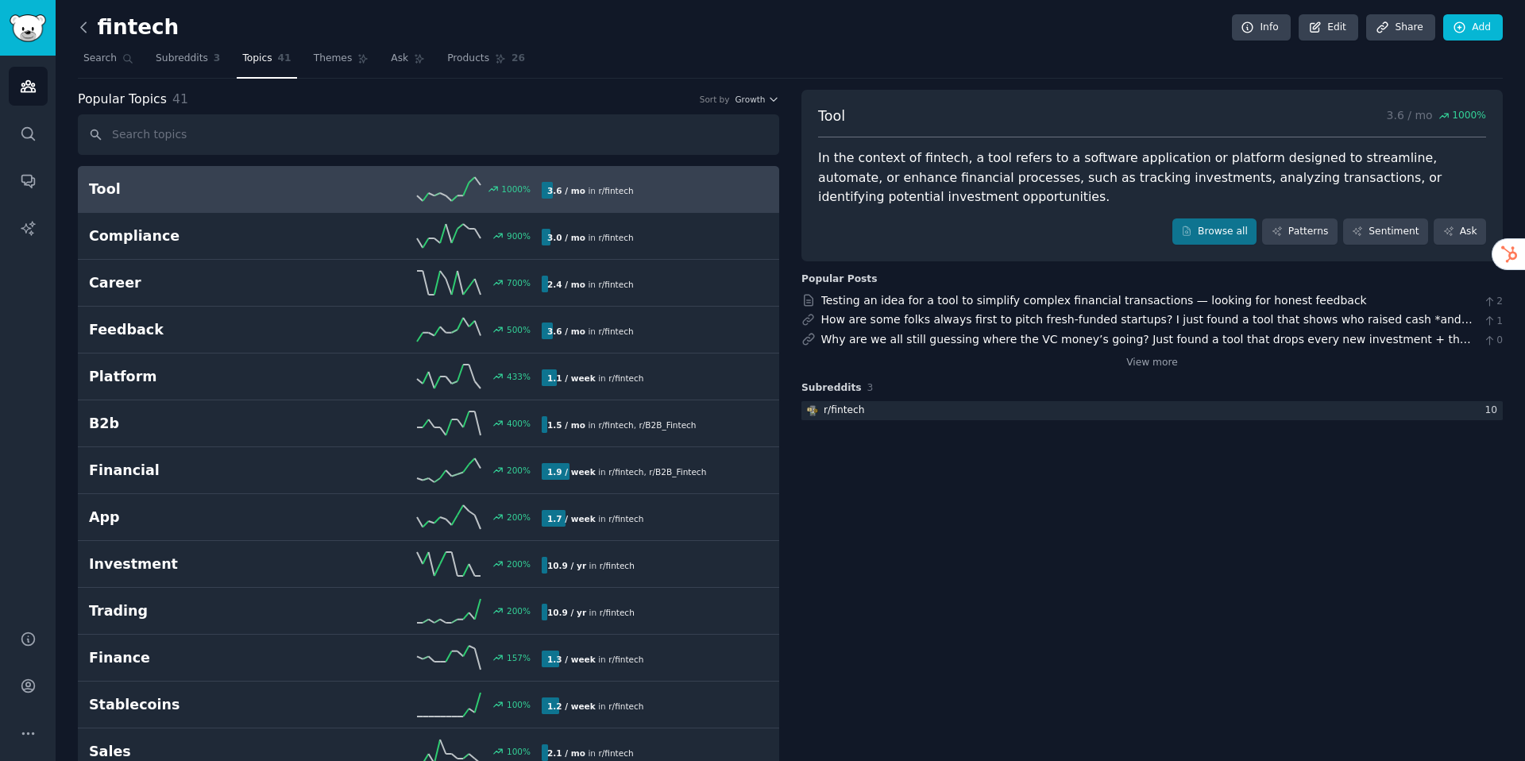
click at [81, 31] on icon at bounding box center [83, 27] width 17 height 17
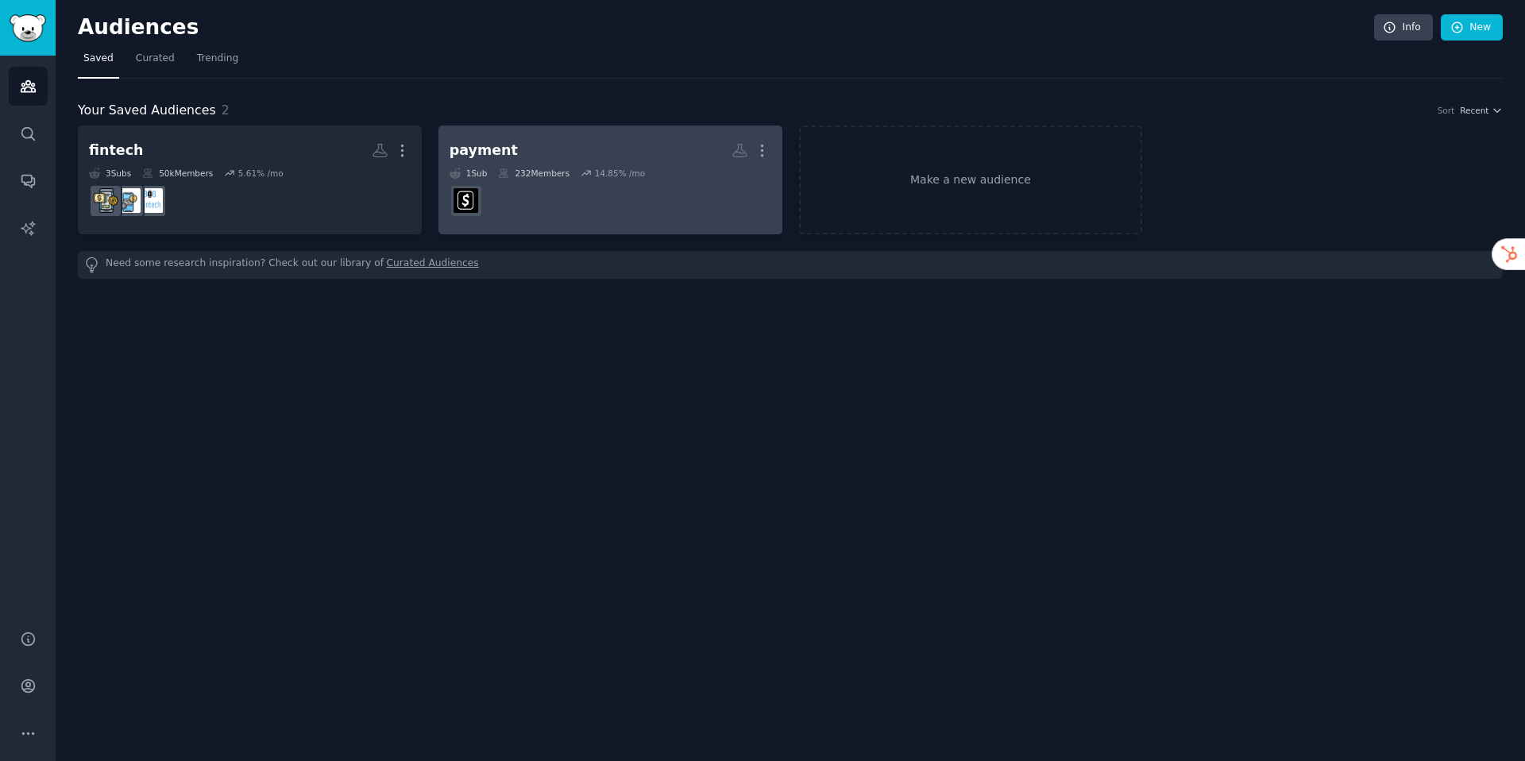
click at [546, 153] on h2 "payment More" at bounding box center [611, 151] width 322 height 28
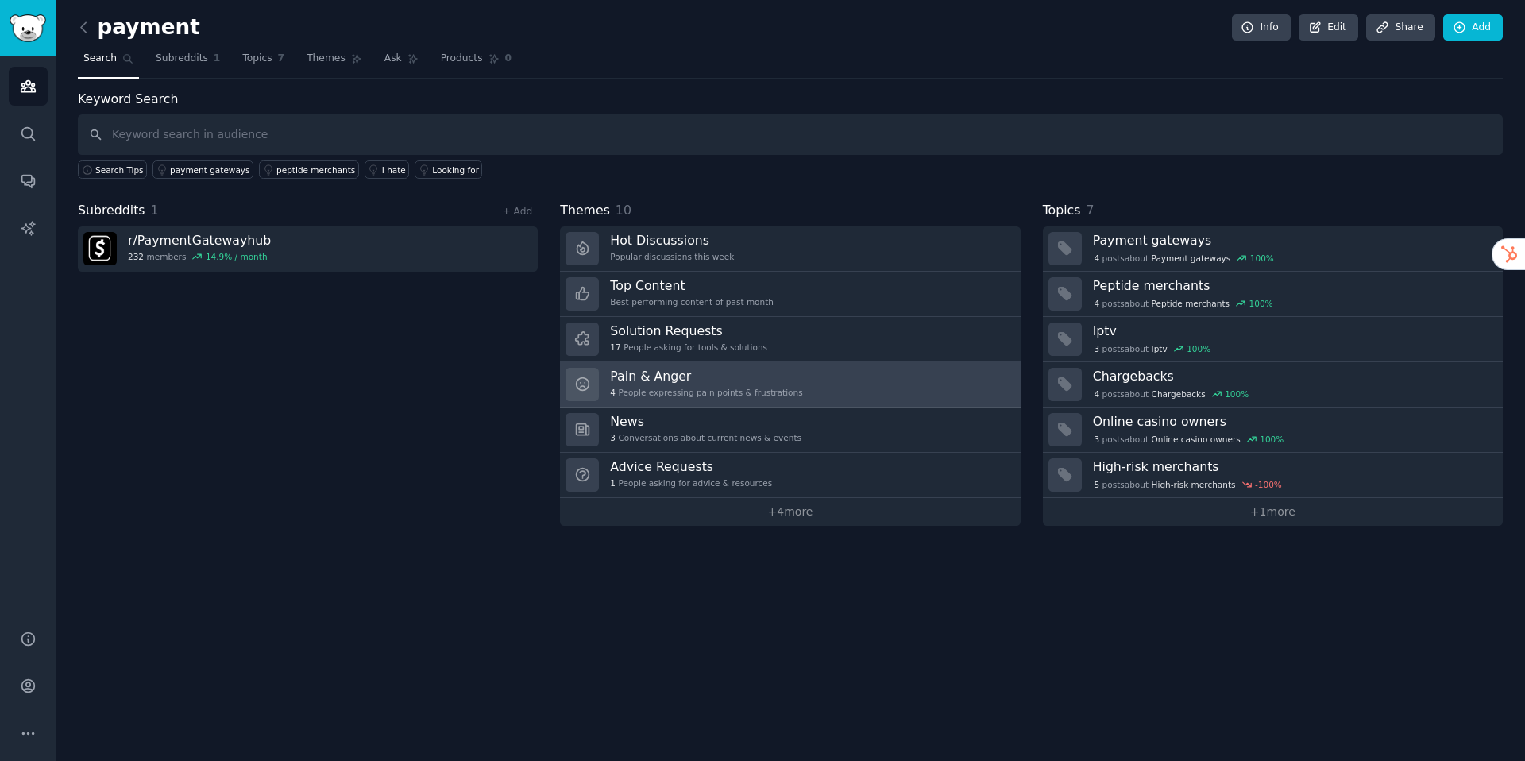
click at [698, 377] on h3 "Pain & Anger" at bounding box center [706, 376] width 192 height 17
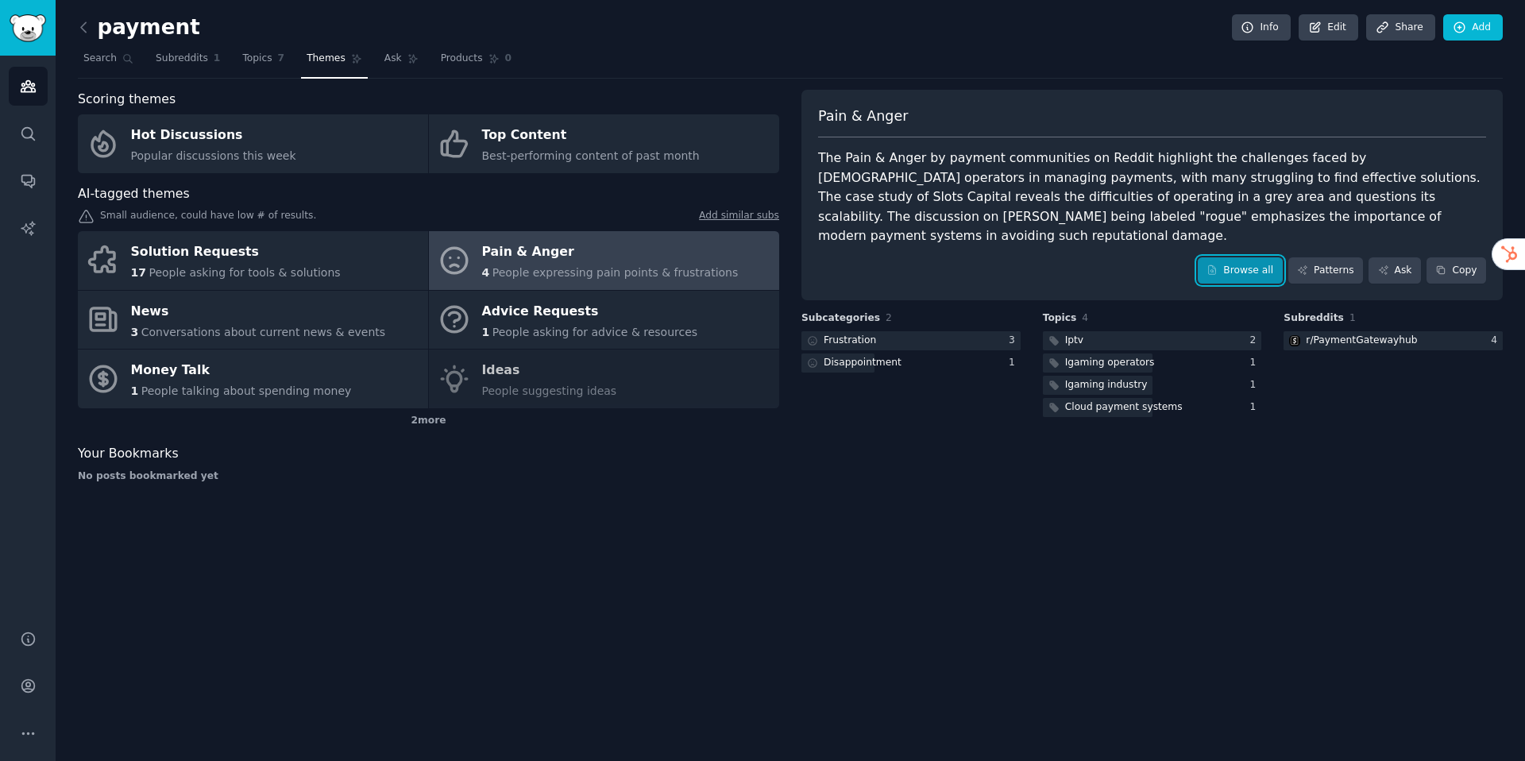
click at [1262, 257] on link "Browse all" at bounding box center [1240, 270] width 85 height 27
